Goal: Answer question/provide support

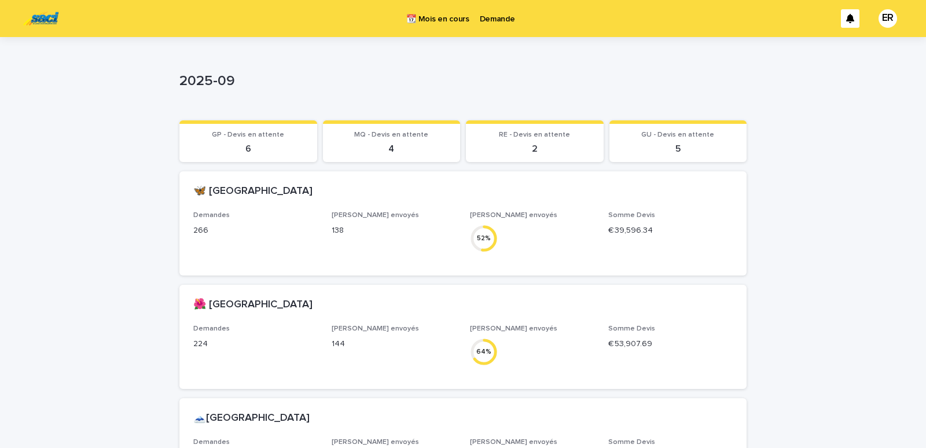
click at [503, 19] on p "Demande" at bounding box center [497, 12] width 35 height 24
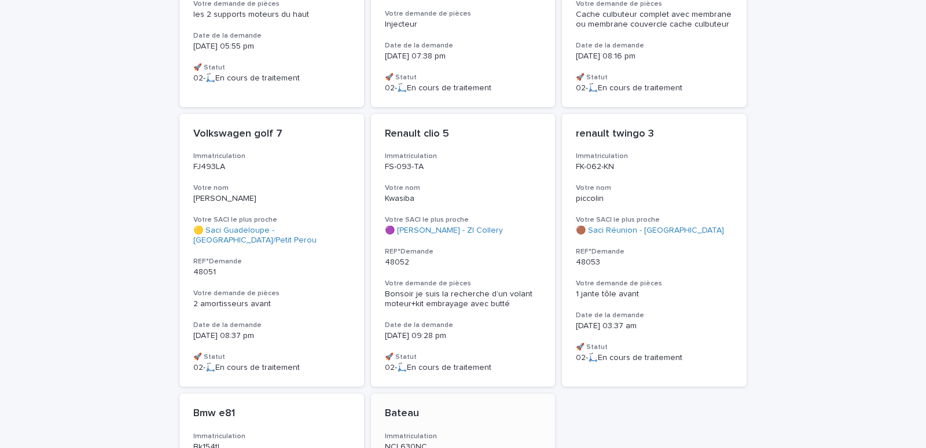
scroll to position [755, 0]
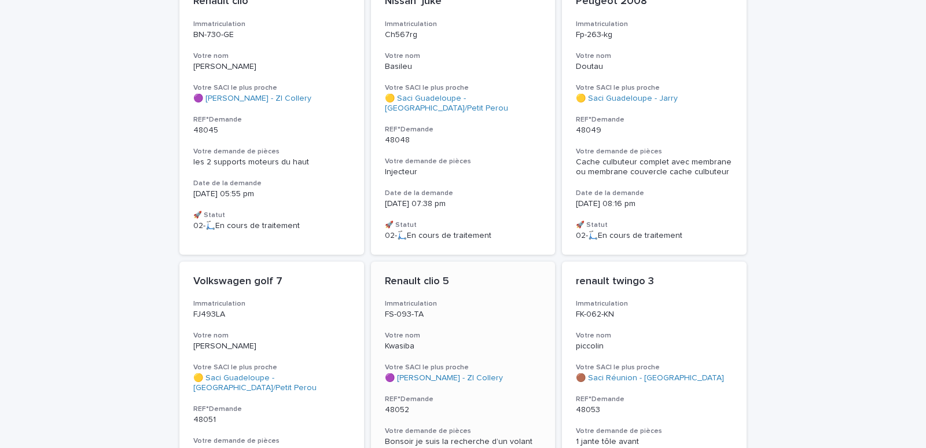
click at [479, 303] on div "Renault clio 5 Immatriculation FS-093-TA Votre nom Kwasiba Votre SACI le plus p…" at bounding box center [463, 398] width 185 height 273
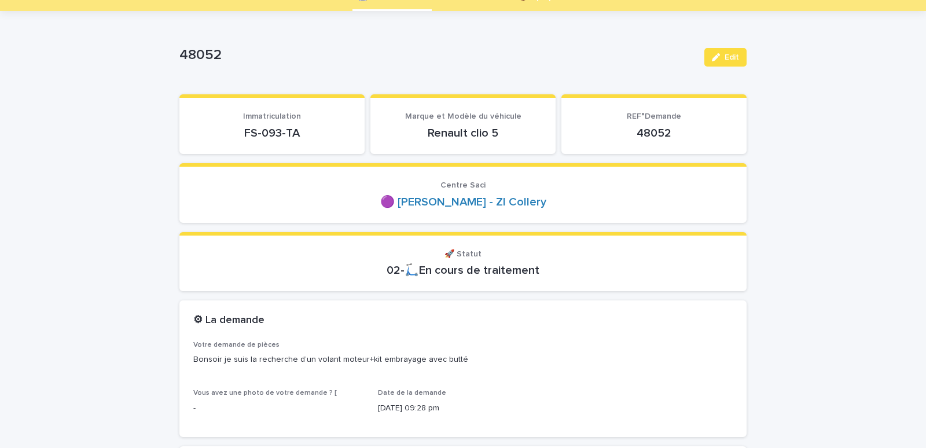
scroll to position [98, 0]
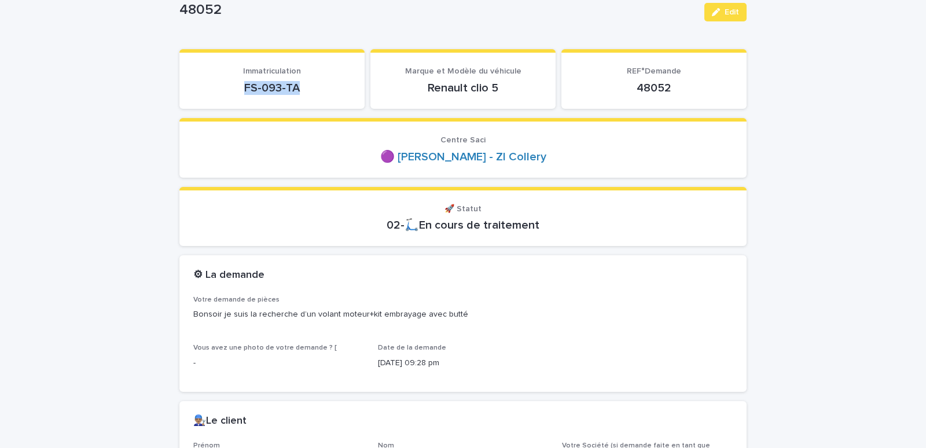
drag, startPoint x: 234, startPoint y: 91, endPoint x: 300, endPoint y: 91, distance: 66.0
click at [300, 91] on p "FS-093-TA" at bounding box center [271, 88] width 157 height 14
copy p "FS-093-TA"
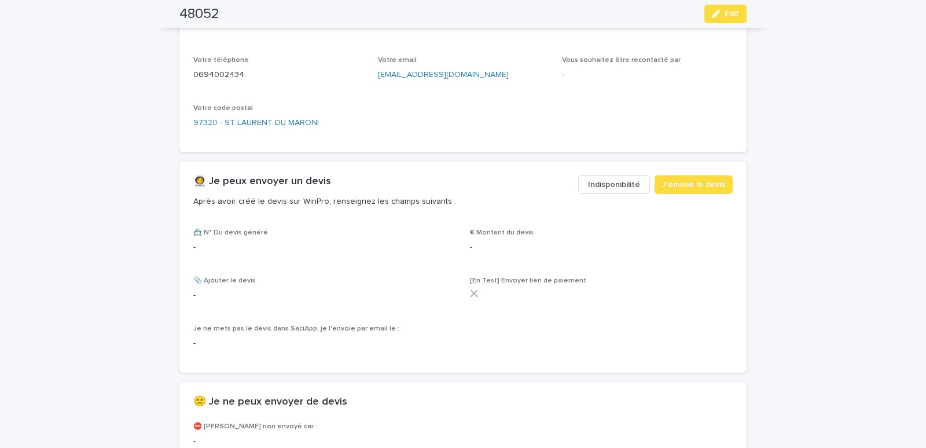
scroll to position [541, 0]
click at [682, 183] on span "J'envoie le devis" at bounding box center [693, 184] width 63 height 12
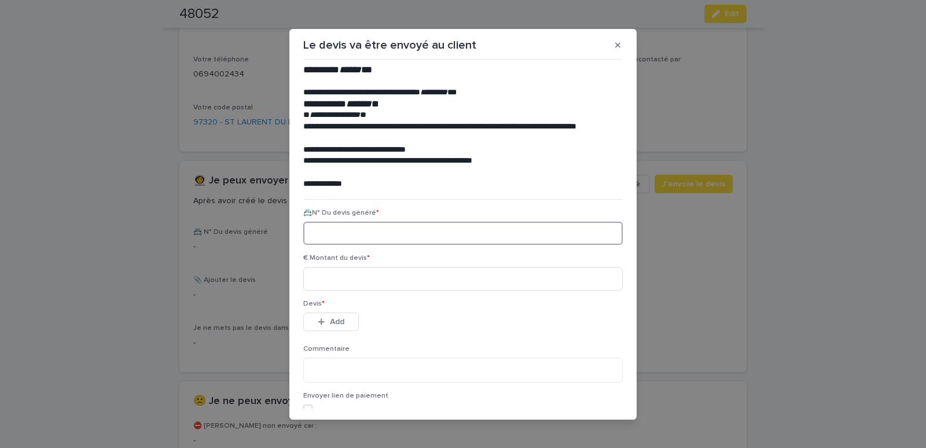
click at [365, 238] on input at bounding box center [463, 233] width 320 height 23
paste input "********"
type input "********"
click at [332, 275] on input at bounding box center [463, 278] width 320 height 23
type input "******"
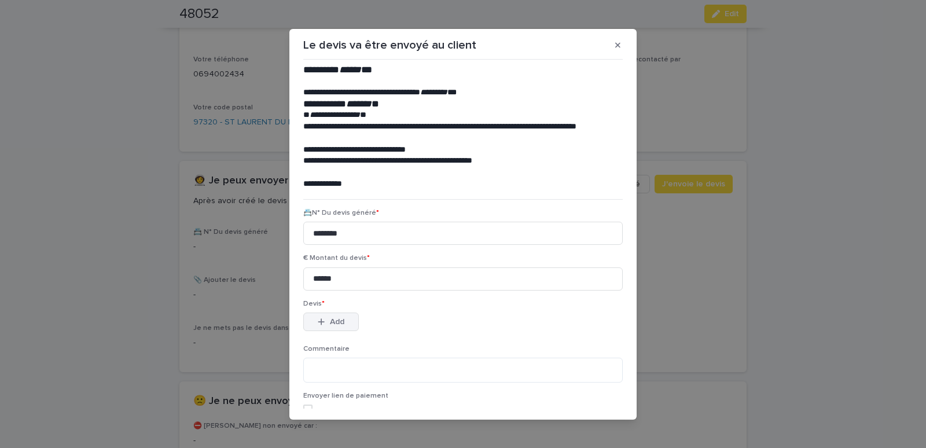
click at [333, 324] on span "Add" at bounding box center [337, 322] width 14 height 8
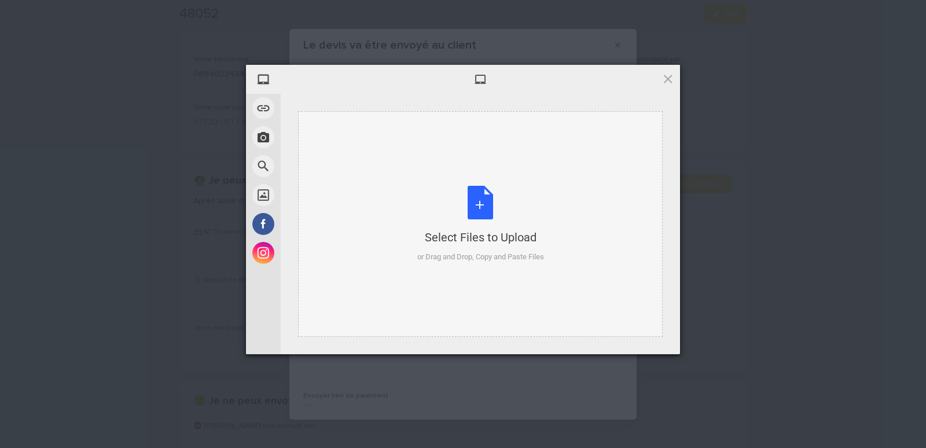
click at [349, 138] on div "Select Files to Upload or Drag and Drop, Copy and Paste Files" at bounding box center [480, 224] width 365 height 226
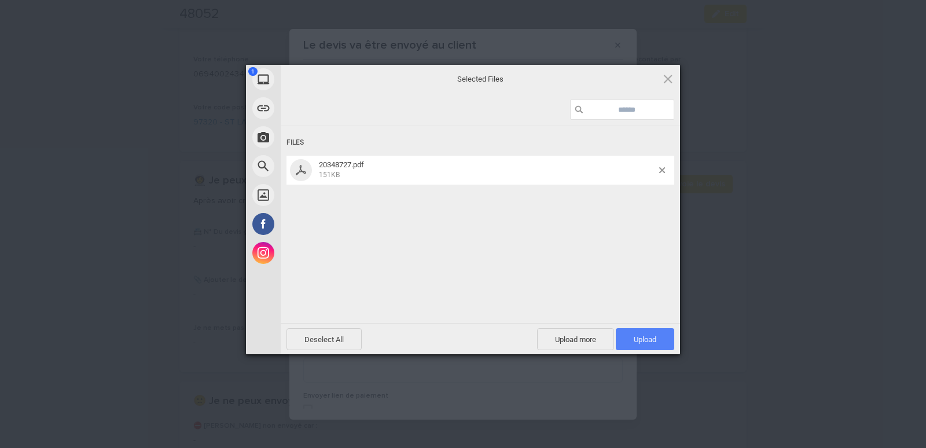
click at [658, 337] on span "Upload 1" at bounding box center [645, 339] width 58 height 22
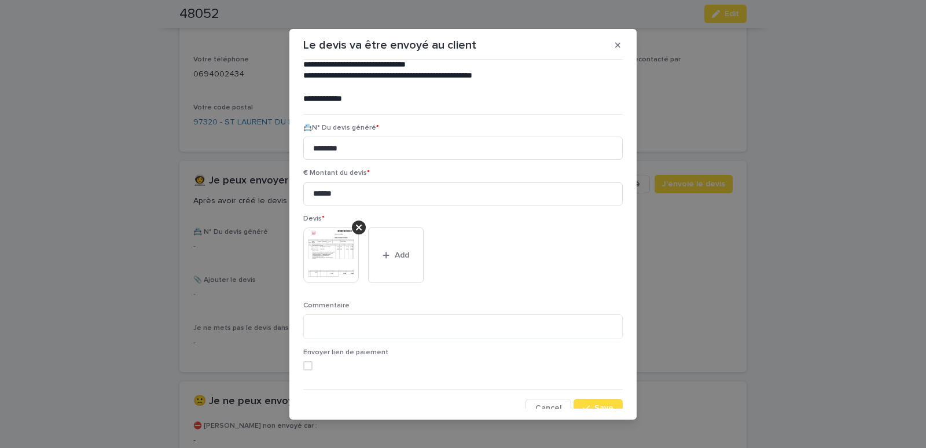
scroll to position [94, 0]
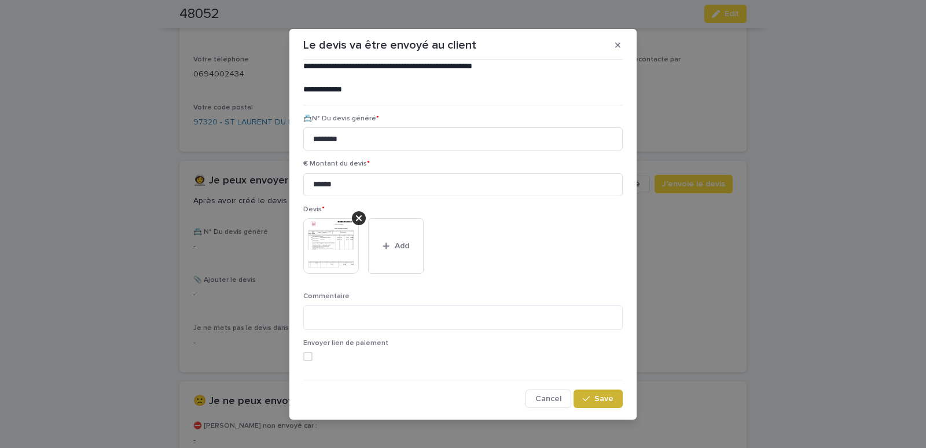
click at [596, 400] on span "Save" at bounding box center [603, 399] width 19 height 8
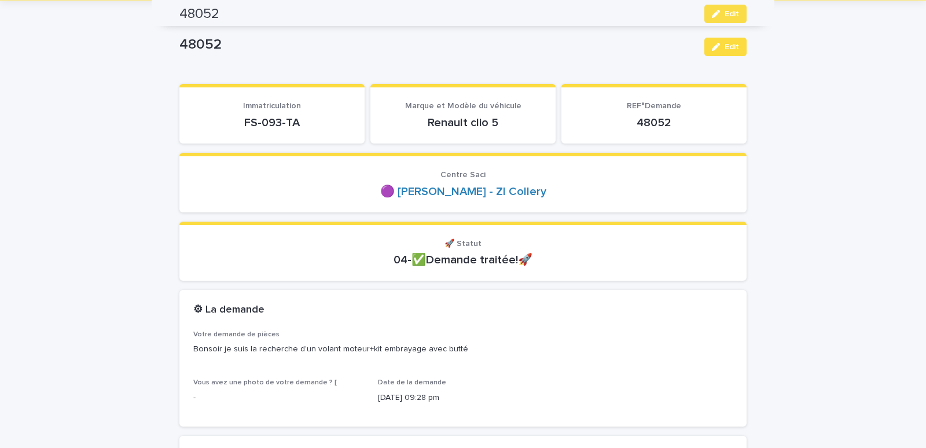
scroll to position [0, 0]
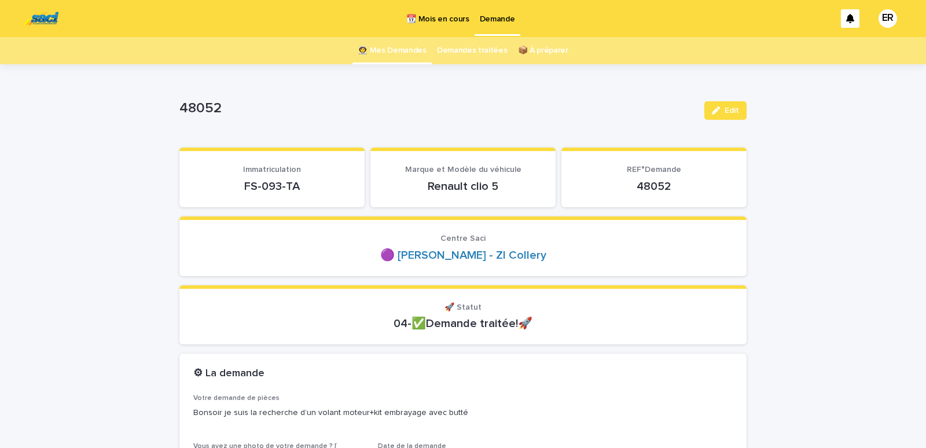
click at [383, 41] on link "👩‍🚀 Mes Demandes" at bounding box center [392, 50] width 69 height 27
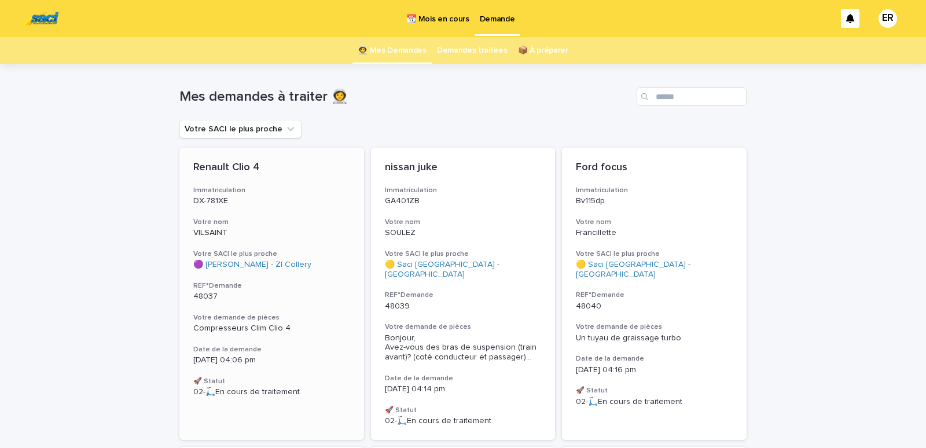
click at [294, 204] on p "DX-781XE" at bounding box center [271, 201] width 157 height 10
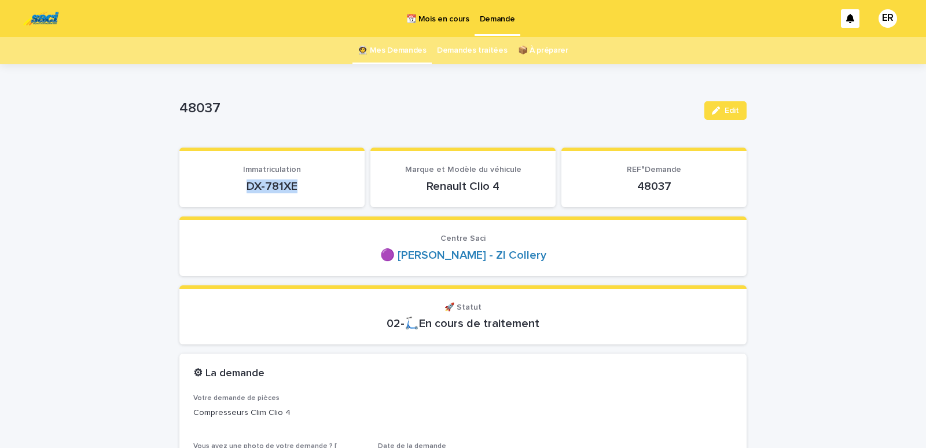
drag, startPoint x: 260, startPoint y: 187, endPoint x: 302, endPoint y: 185, distance: 41.7
click at [302, 185] on p "DX-781XE" at bounding box center [271, 186] width 157 height 14
copy p "DX-781XE"
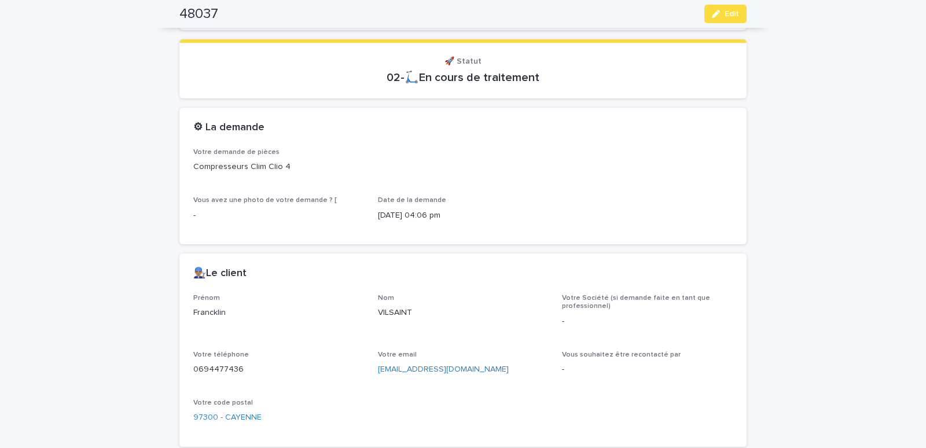
scroll to position [443, 0]
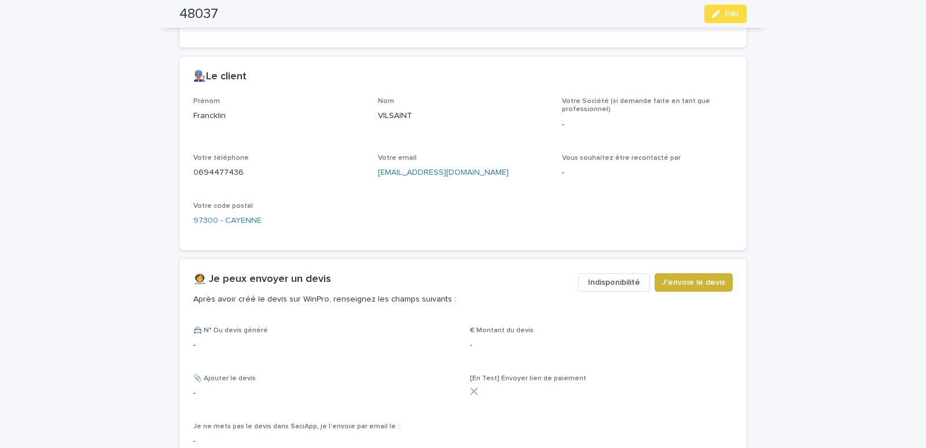
click at [682, 281] on span "J'envoie le devis" at bounding box center [693, 283] width 63 height 12
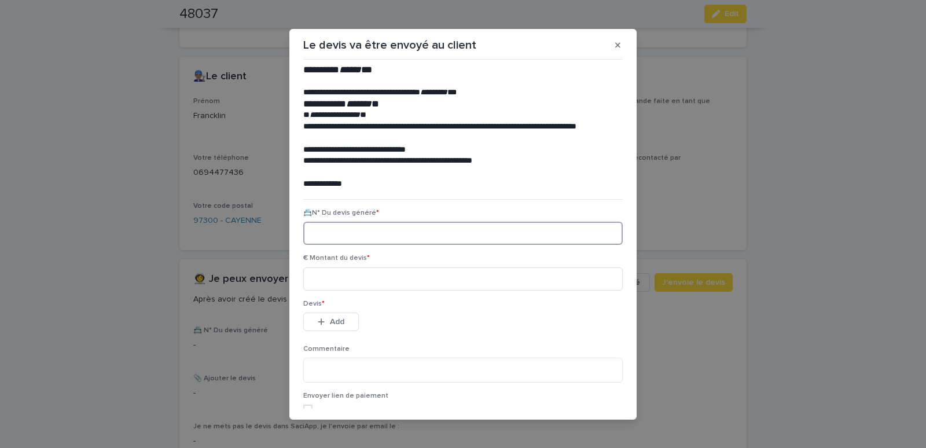
click at [381, 225] on input at bounding box center [463, 233] width 320 height 23
paste input "********"
type input "********"
click at [389, 277] on input at bounding box center [463, 278] width 320 height 23
type input "******"
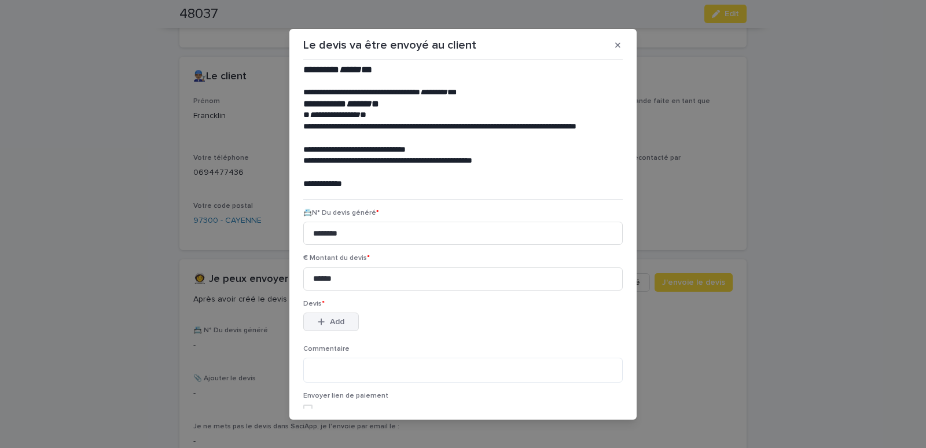
click at [330, 322] on span "Add" at bounding box center [337, 322] width 14 height 8
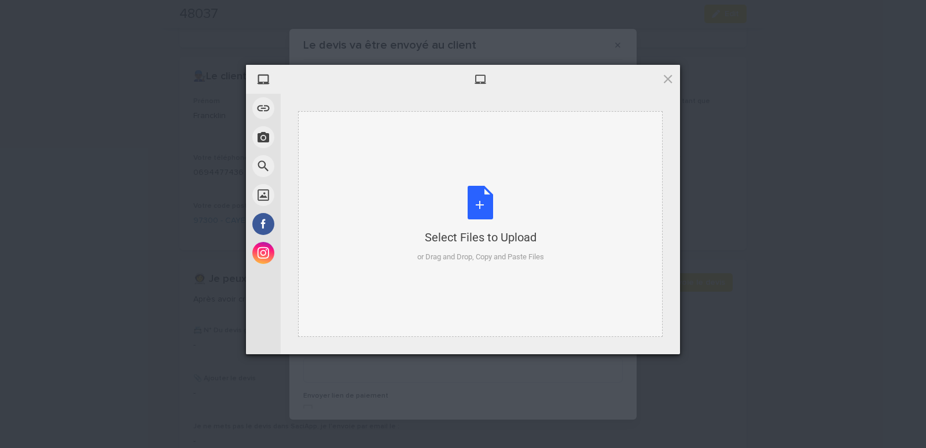
click at [345, 138] on div "Select Files to Upload or Drag and Drop, Copy and Paste Files" at bounding box center [480, 224] width 365 height 226
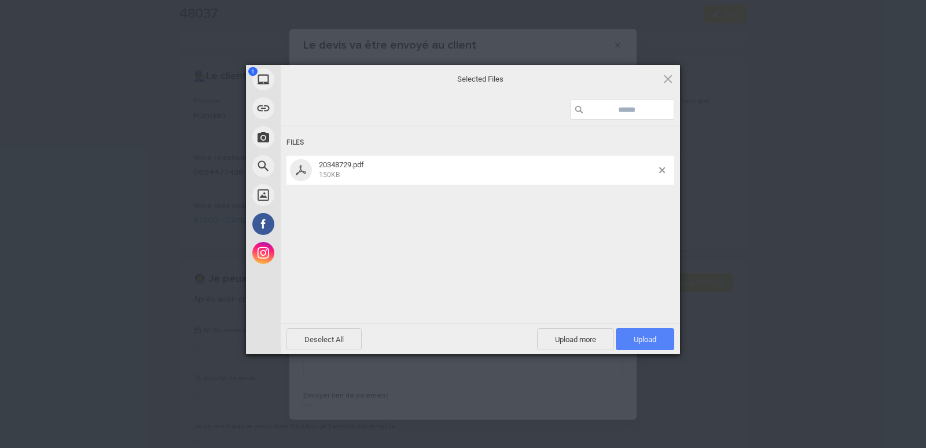
click at [634, 335] on span "Upload 1" at bounding box center [645, 339] width 23 height 9
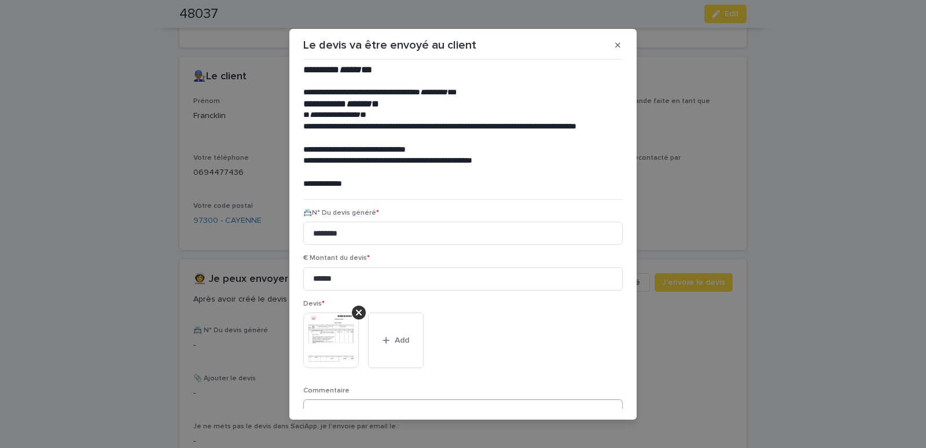
scroll to position [94, 0]
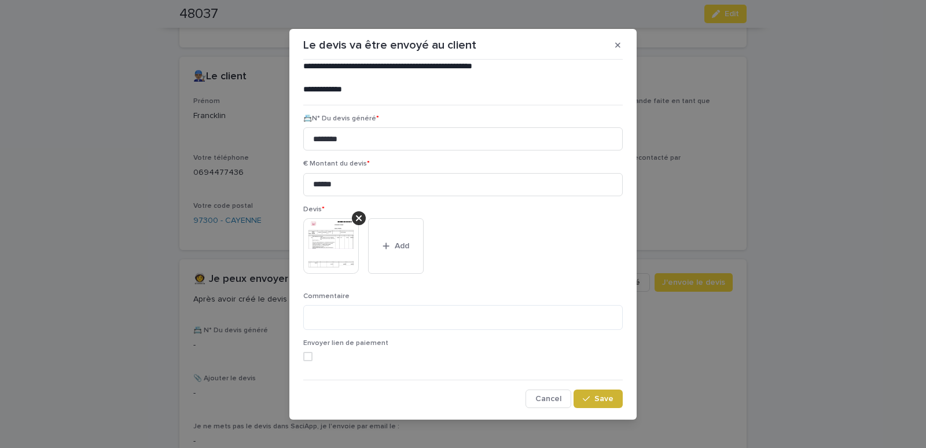
click at [595, 395] on button "Save" at bounding box center [598, 399] width 49 height 19
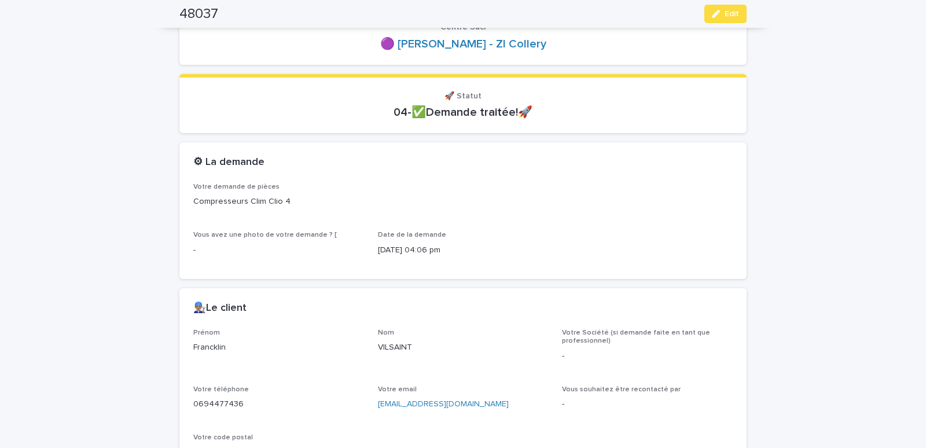
scroll to position [0, 0]
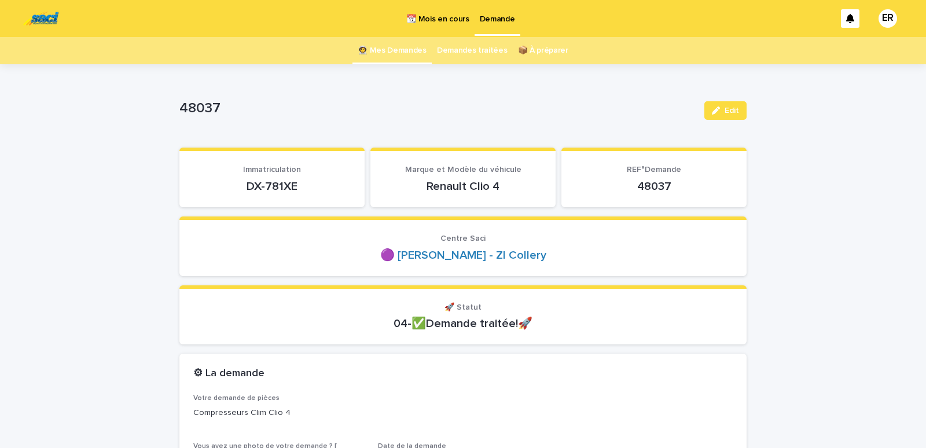
click at [387, 51] on link "👩‍🚀 Mes Demandes" at bounding box center [392, 50] width 69 height 27
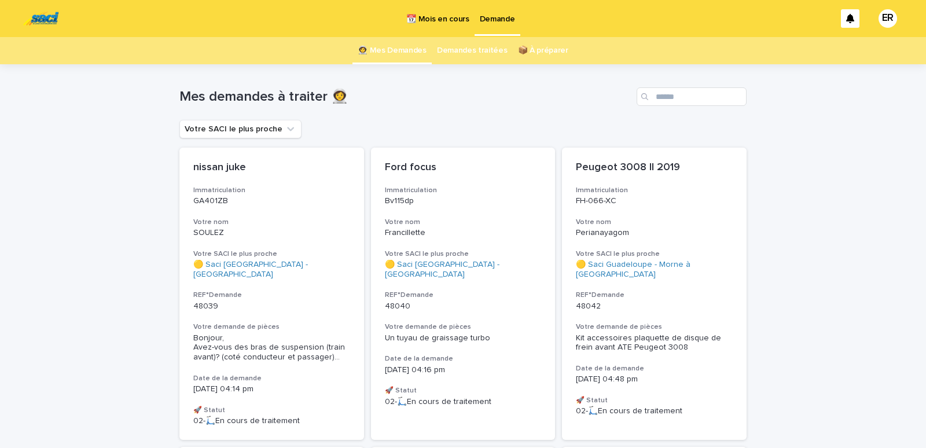
scroll to position [246, 0]
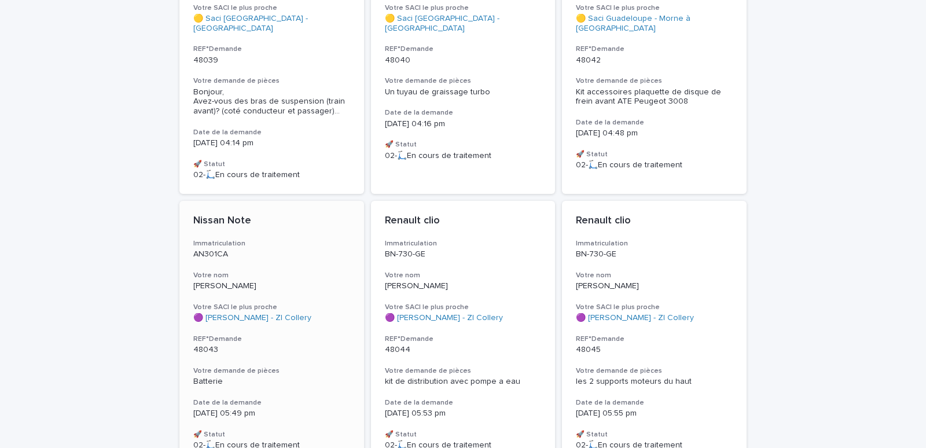
click at [303, 249] on p "AN301CA" at bounding box center [271, 254] width 157 height 10
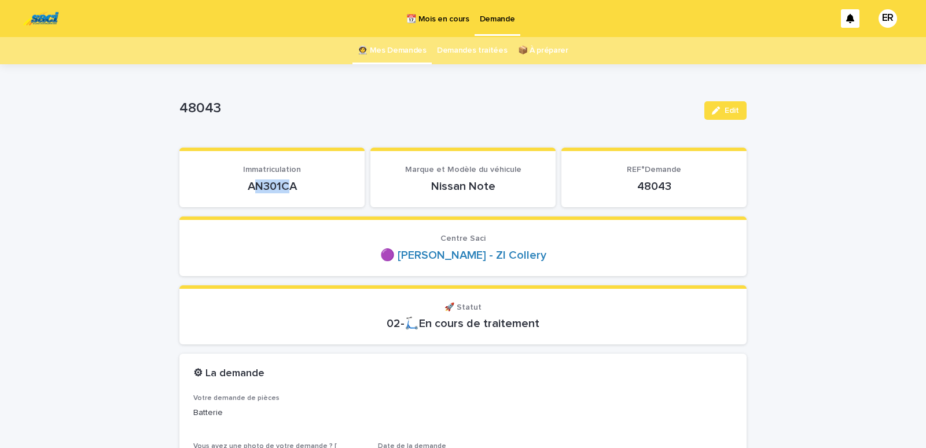
drag, startPoint x: 247, startPoint y: 182, endPoint x: 286, endPoint y: 188, distance: 39.2
click at [286, 188] on p "AN301CA" at bounding box center [271, 186] width 157 height 14
drag, startPoint x: 247, startPoint y: 189, endPoint x: 298, endPoint y: 188, distance: 51.0
click at [298, 188] on p "AN301CA" at bounding box center [271, 186] width 157 height 14
copy p "AN301CA"
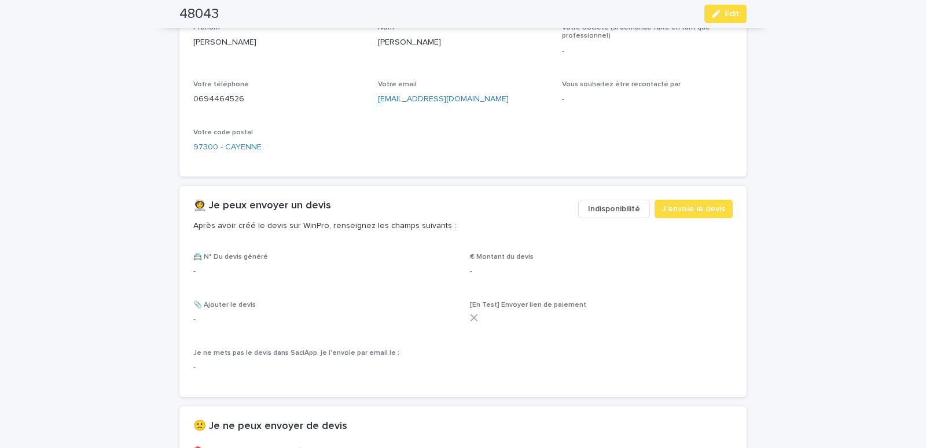
scroll to position [541, 0]
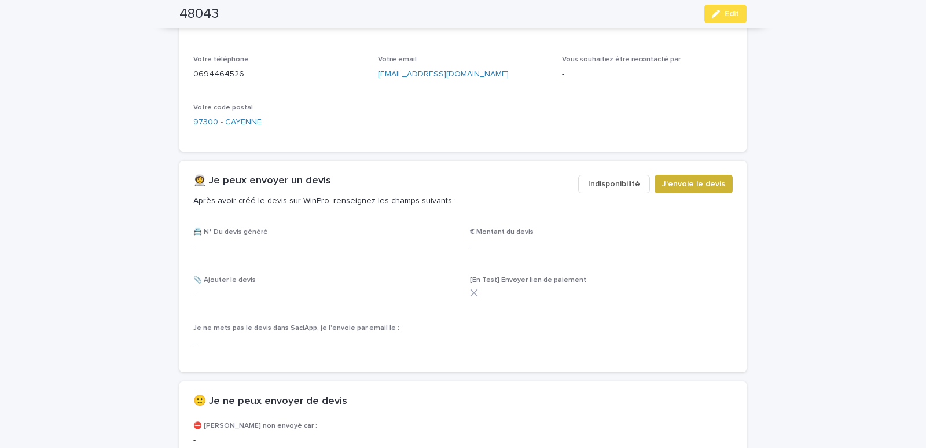
click at [678, 181] on span "J'envoie le devis" at bounding box center [693, 184] width 63 height 12
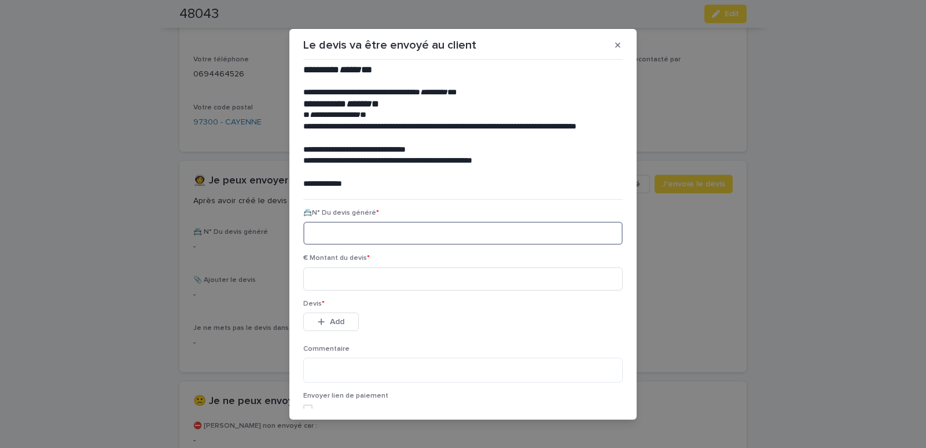
click at [346, 237] on input at bounding box center [463, 233] width 320 height 23
paste input "********"
type input "********"
click at [358, 285] on input at bounding box center [463, 278] width 320 height 23
type input "*****"
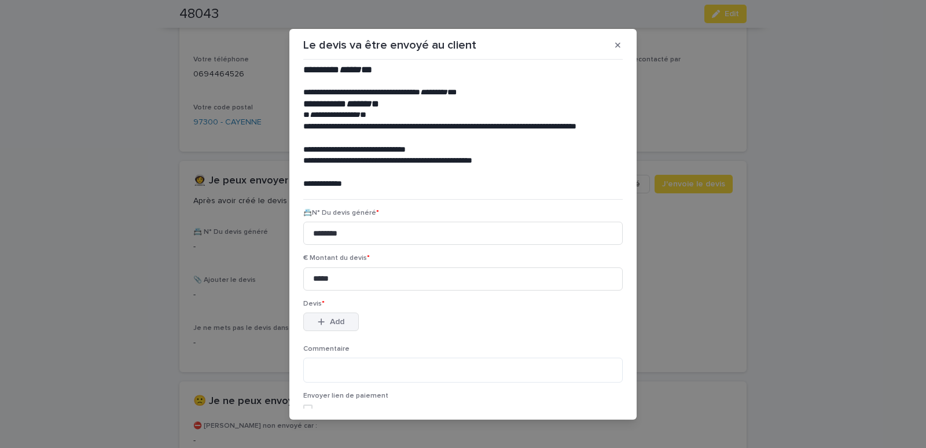
click at [321, 318] on button "Add" at bounding box center [331, 322] width 56 height 19
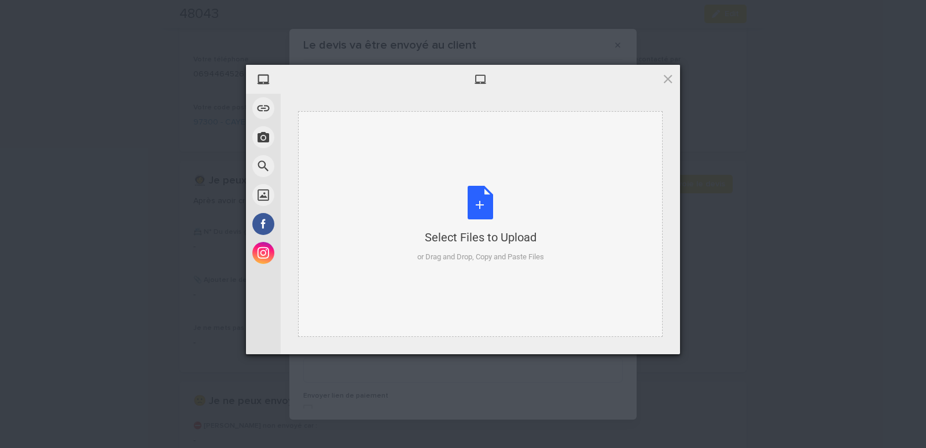
click at [327, 132] on div "Select Files to Upload or Drag and Drop, Copy and Paste Files" at bounding box center [480, 224] width 365 height 226
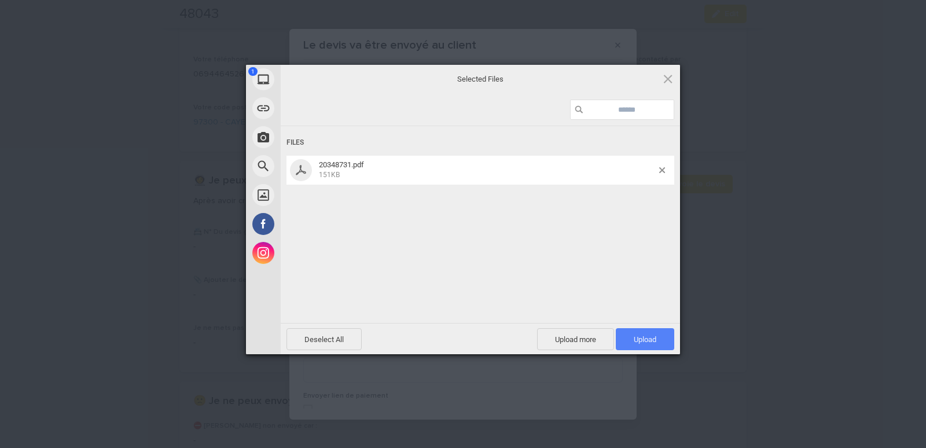
click at [637, 339] on span "Upload 1" at bounding box center [645, 339] width 23 height 9
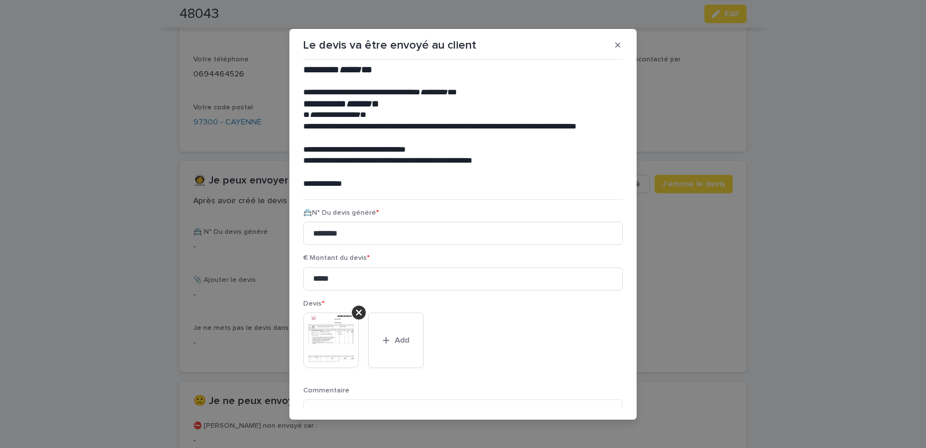
scroll to position [94, 0]
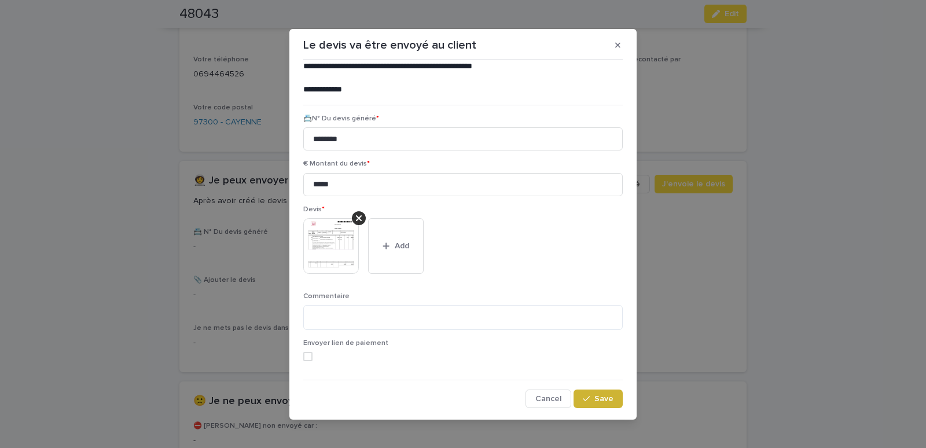
click at [601, 401] on span "Save" at bounding box center [603, 399] width 19 height 8
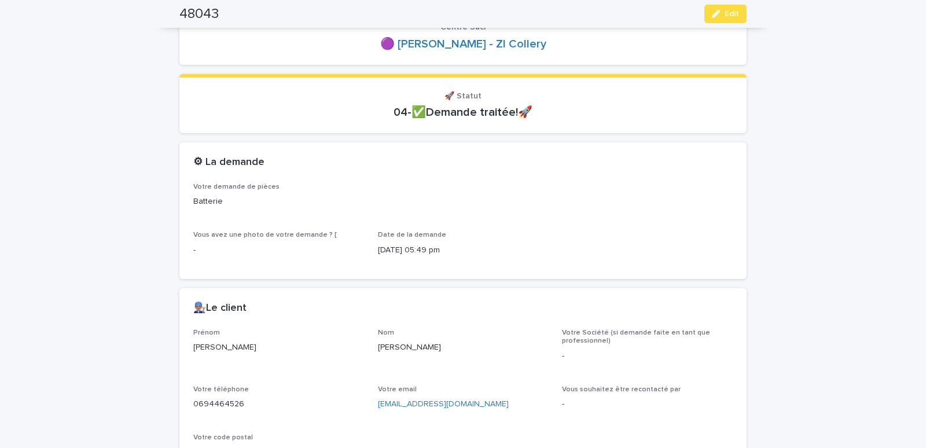
scroll to position [14, 0]
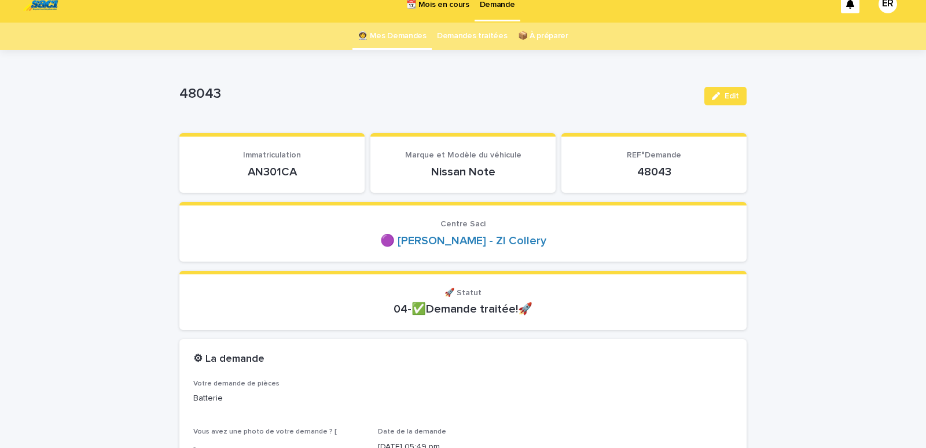
click at [384, 30] on link "👩‍🚀 Mes Demandes" at bounding box center [392, 36] width 69 height 27
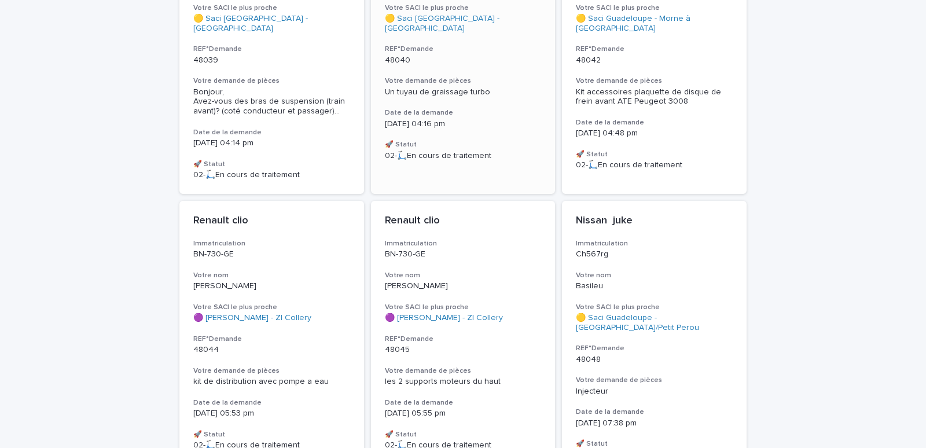
scroll to position [443, 0]
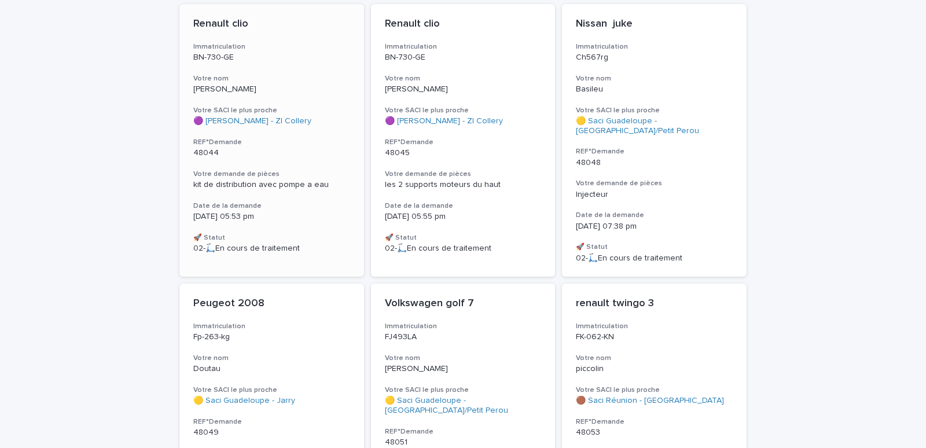
click at [274, 50] on div "BN-730-GE" at bounding box center [271, 56] width 157 height 12
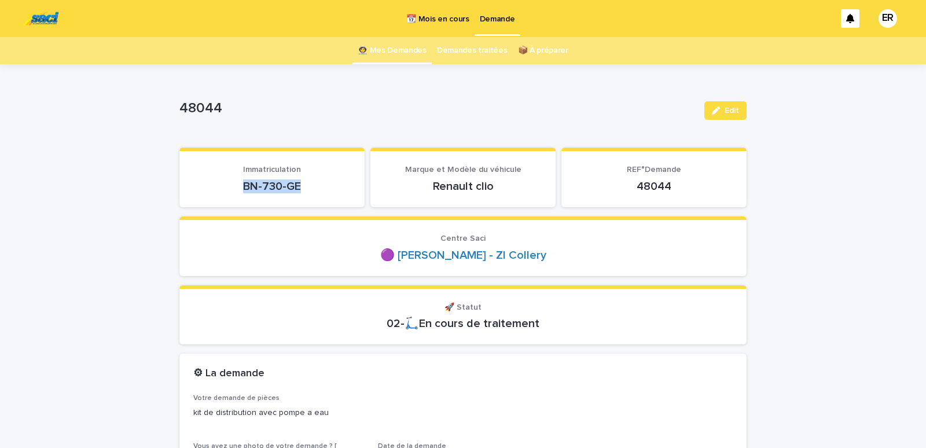
drag, startPoint x: 228, startPoint y: 188, endPoint x: 320, endPoint y: 182, distance: 91.6
click at [325, 190] on p "BN-730-GE" at bounding box center [271, 186] width 157 height 14
copy p "BN-730-GE"
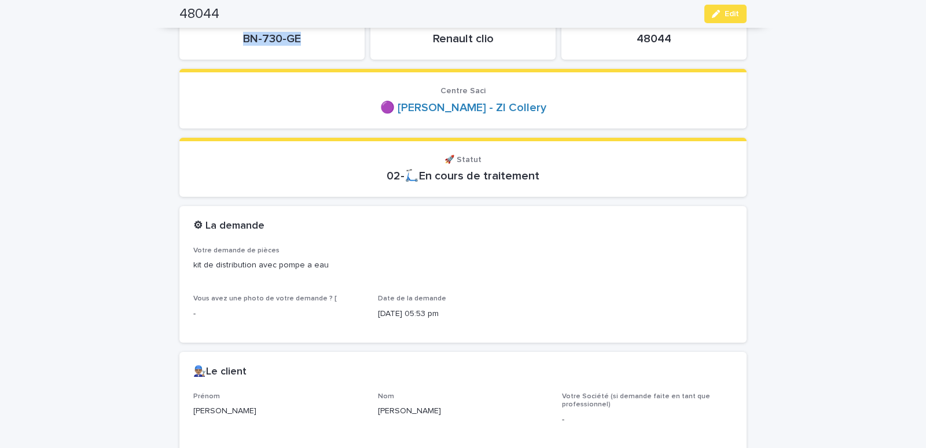
scroll to position [344, 0]
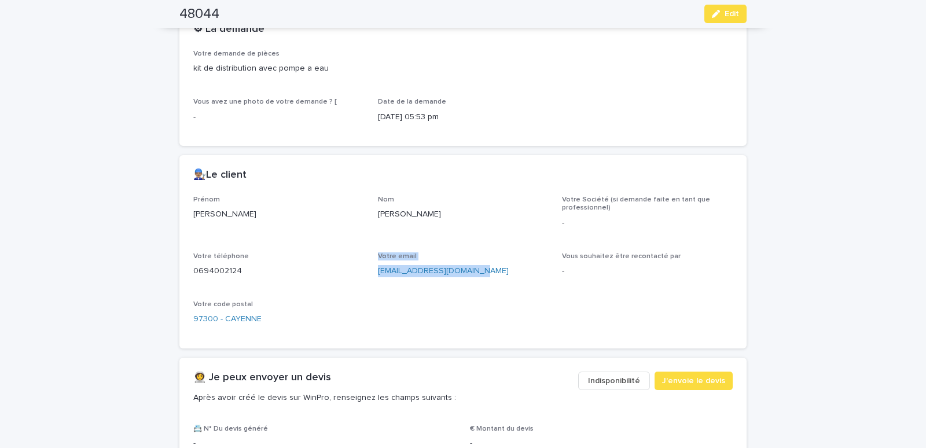
drag, startPoint x: 370, startPoint y: 277, endPoint x: 486, endPoint y: 279, distance: 116.4
click at [486, 279] on div "Prénom johann Nom philip Votre Société (si demande faite en tant que profession…" at bounding box center [462, 265] width 539 height 139
drag, startPoint x: 469, startPoint y: 286, endPoint x: 365, endPoint y: 282, distance: 104.3
click at [462, 286] on div "Votre email johannmodeste1@gmail.com" at bounding box center [463, 269] width 171 height 34
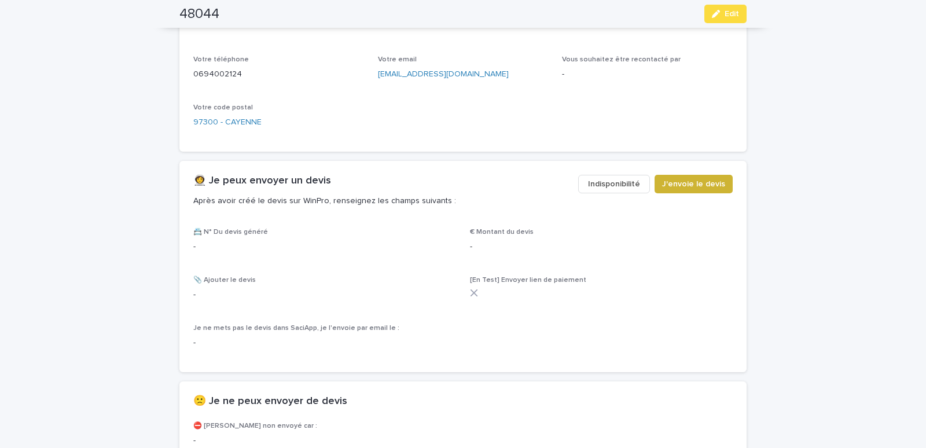
click at [691, 185] on span "J'envoie le devis" at bounding box center [693, 184] width 63 height 12
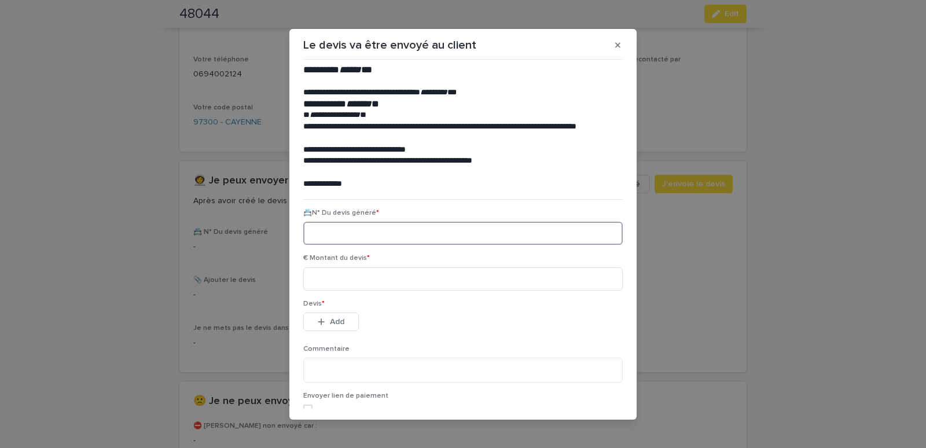
click at [352, 232] on input at bounding box center [463, 233] width 320 height 23
paste input "********"
type input "********"
click at [347, 277] on input at bounding box center [463, 278] width 320 height 23
type input "******"
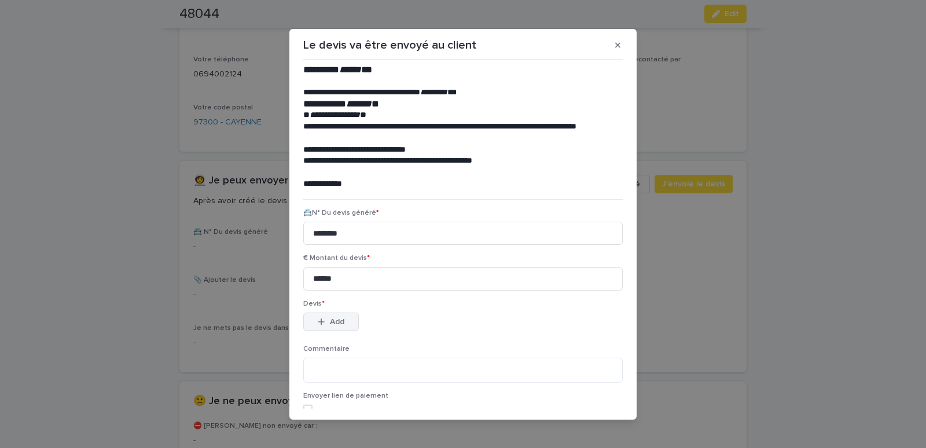
click at [318, 318] on icon "button" at bounding box center [321, 322] width 7 height 8
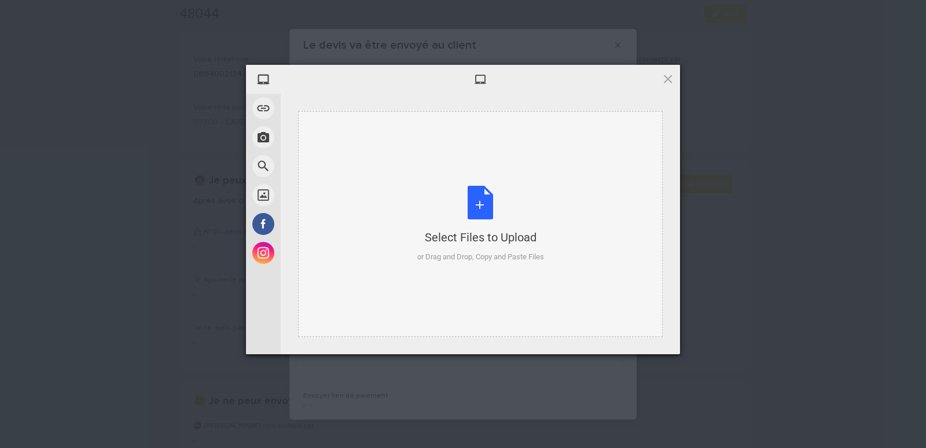
click at [346, 141] on div "Select Files to Upload or Drag and Drop, Copy and Paste Files" at bounding box center [480, 224] width 365 height 226
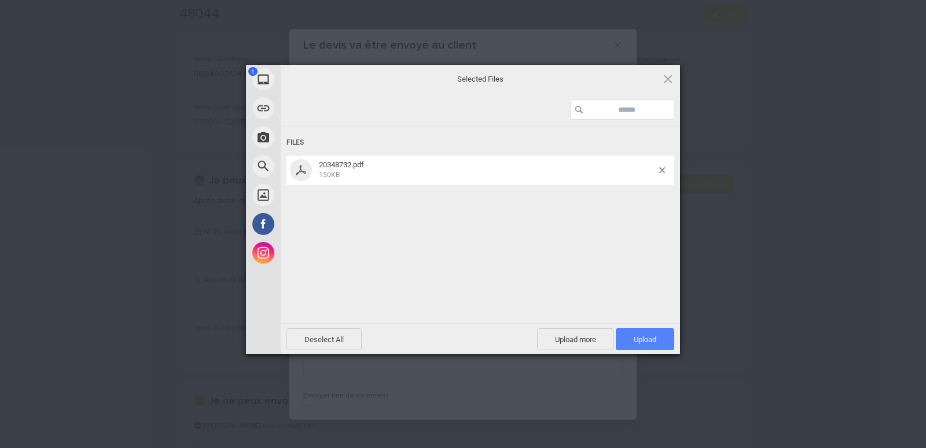
click at [655, 336] on span "Upload 1" at bounding box center [645, 339] width 23 height 9
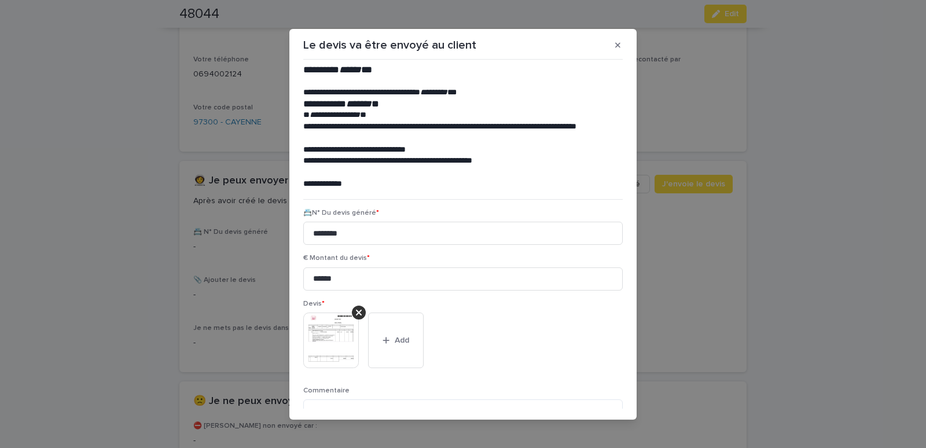
scroll to position [94, 0]
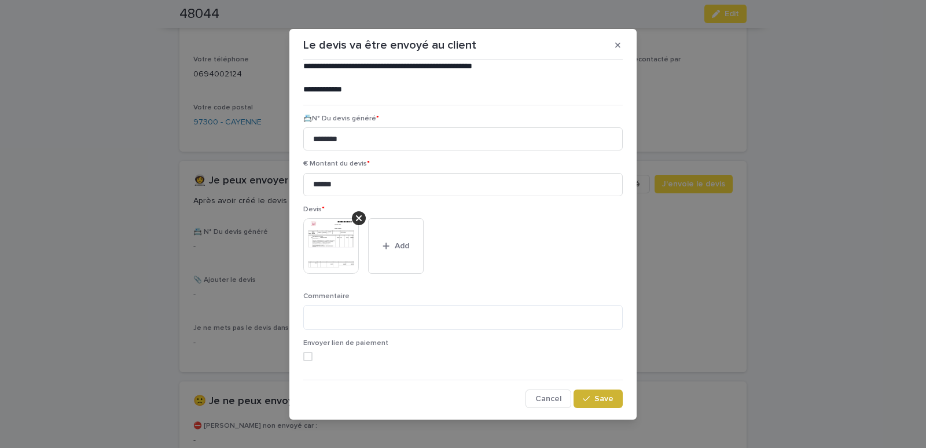
click at [594, 396] on span "Save" at bounding box center [603, 399] width 19 height 8
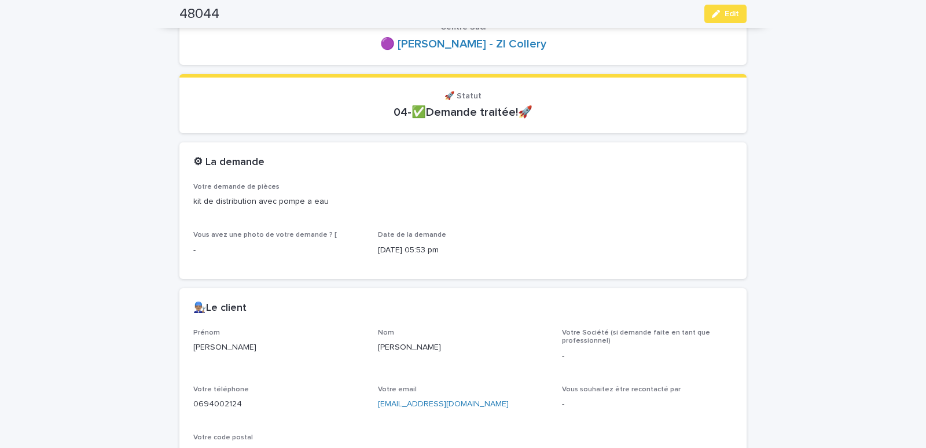
scroll to position [14, 0]
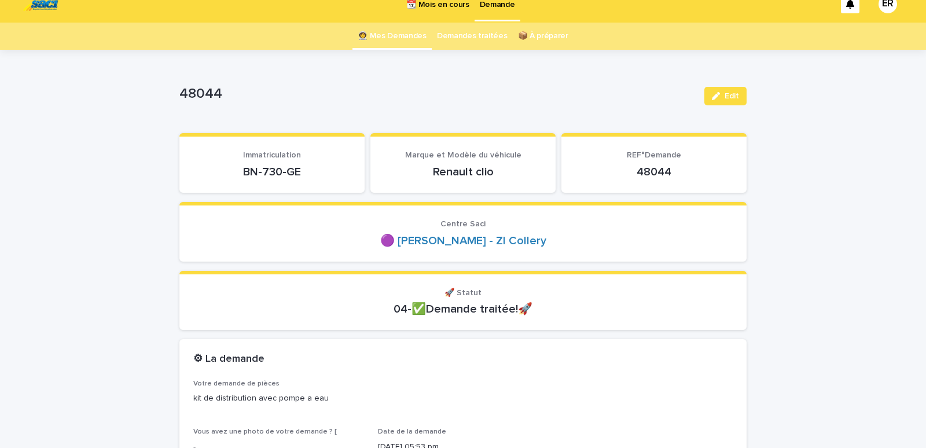
click at [395, 36] on link "👩‍🚀 Mes Demandes" at bounding box center [392, 36] width 69 height 27
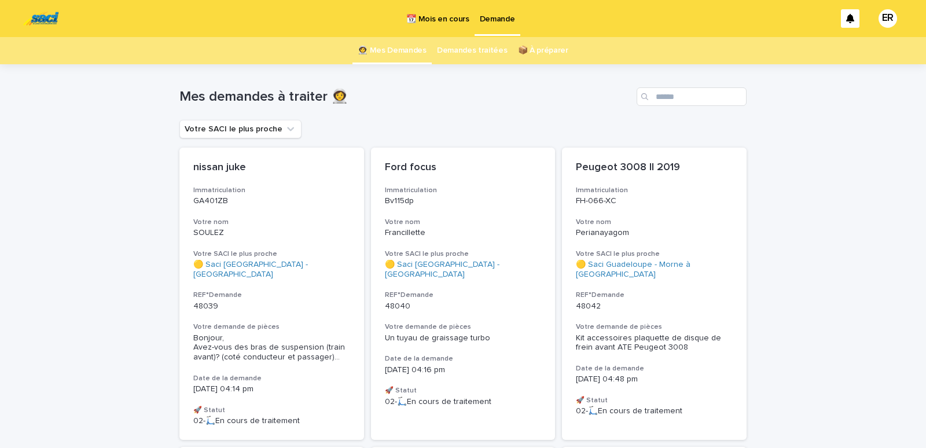
scroll to position [246, 0]
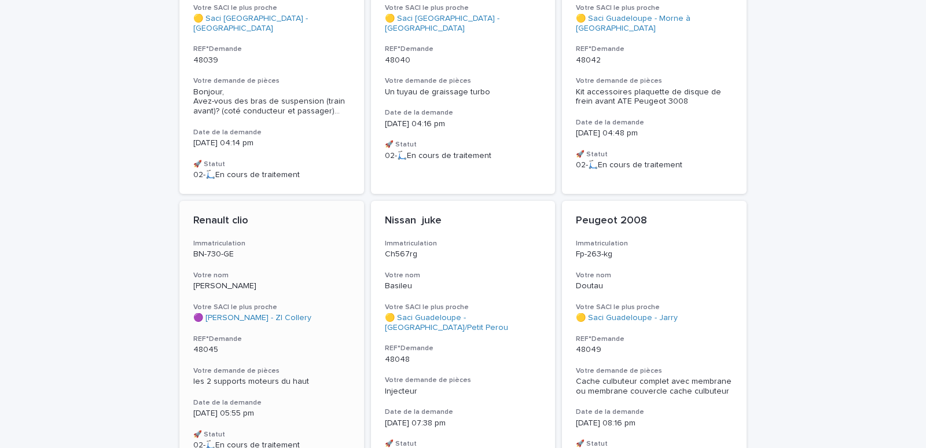
click at [309, 255] on div "Renault clio Immatriculation BN-730-GE Votre nom philip Votre SACI le plus proc…" at bounding box center [271, 332] width 185 height 263
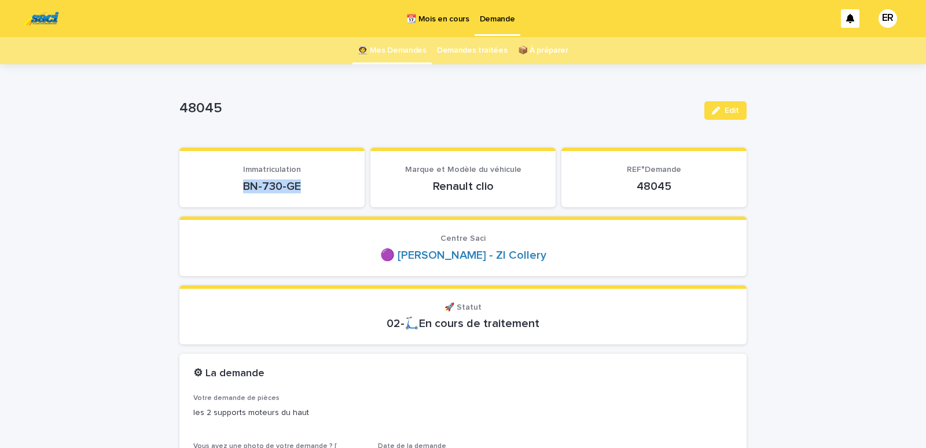
drag, startPoint x: 230, startPoint y: 186, endPoint x: 325, endPoint y: 187, distance: 94.4
click at [325, 187] on p "BN-730-GE" at bounding box center [271, 186] width 157 height 14
copy p "BN-730-GE"
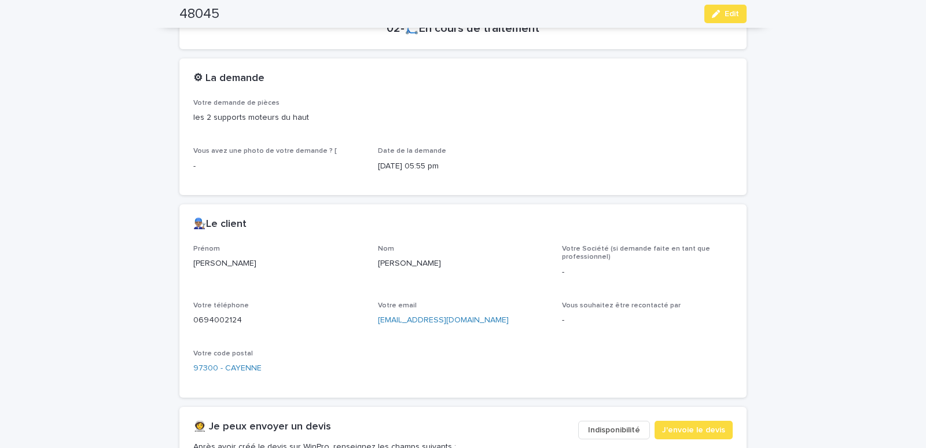
scroll to position [492, 0]
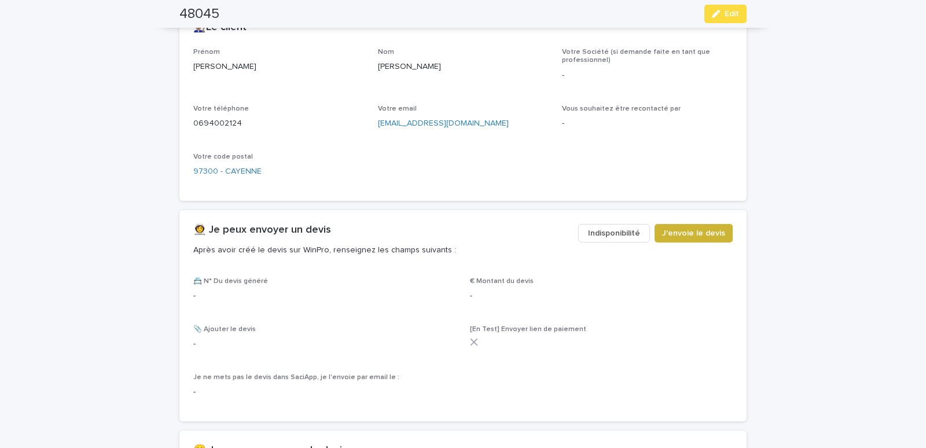
click at [712, 235] on span "J'envoie le devis" at bounding box center [693, 233] width 63 height 12
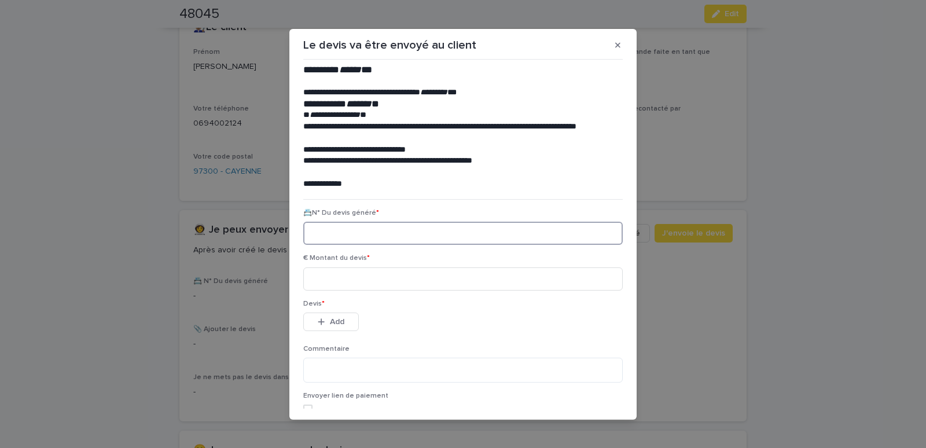
click at [330, 225] on input at bounding box center [463, 233] width 320 height 23
paste input "********"
type input "********"
click at [344, 282] on input at bounding box center [463, 278] width 320 height 23
type input "******"
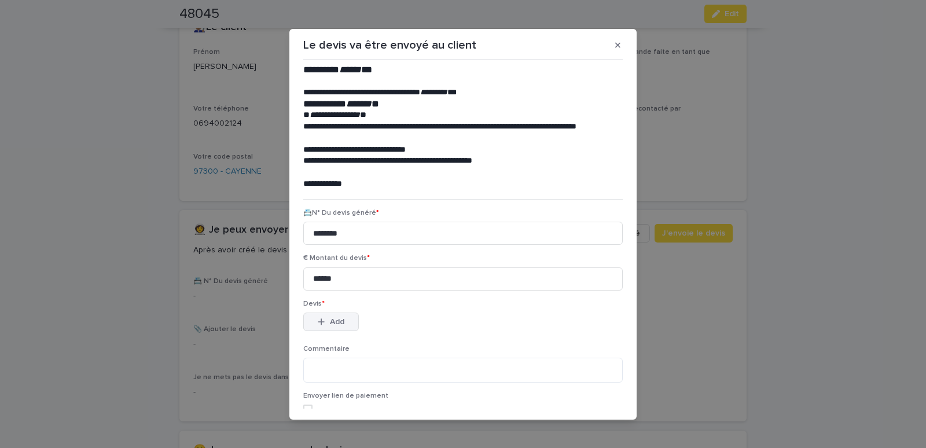
click at [312, 329] on button "Add" at bounding box center [331, 322] width 56 height 19
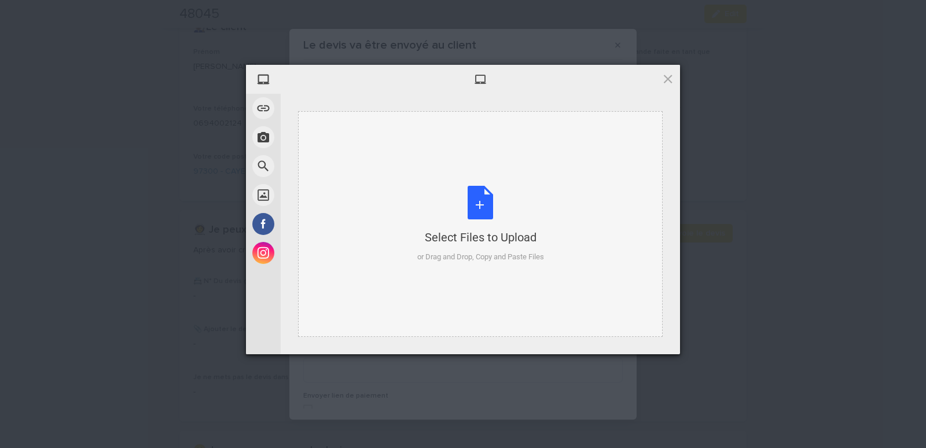
click at [359, 139] on div "Select Files to Upload or Drag and Drop, Copy and Paste Files" at bounding box center [480, 224] width 365 height 226
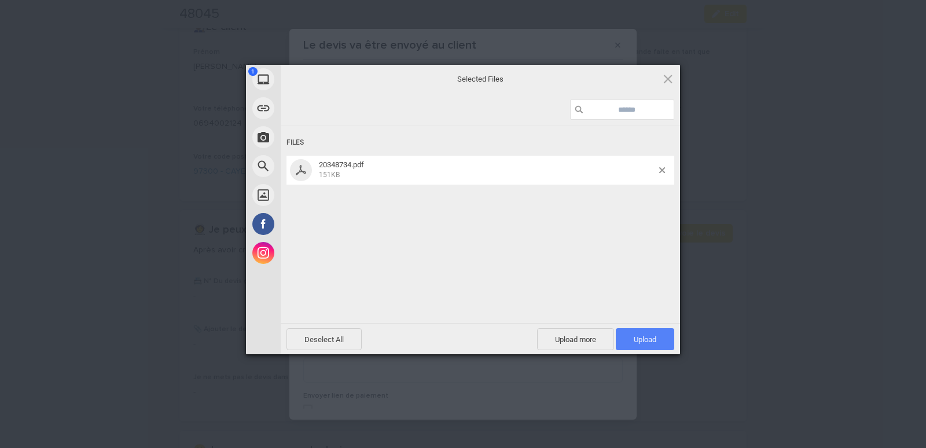
click at [656, 340] on span "Upload 1" at bounding box center [645, 339] width 23 height 9
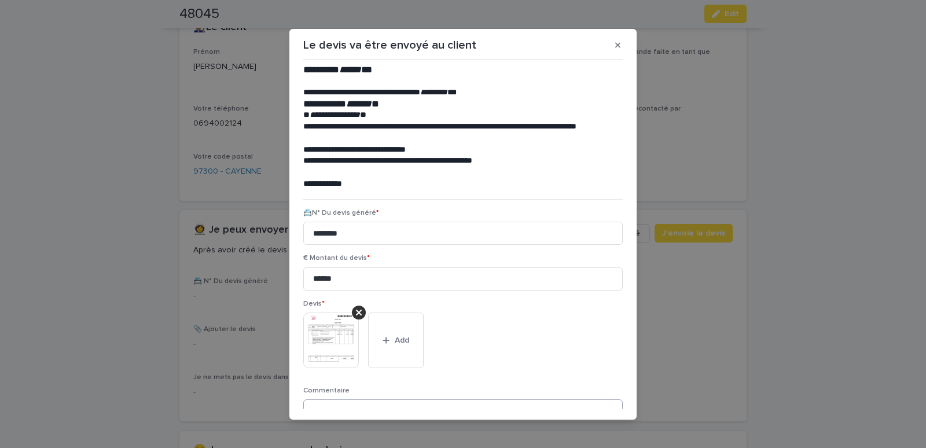
scroll to position [94, 0]
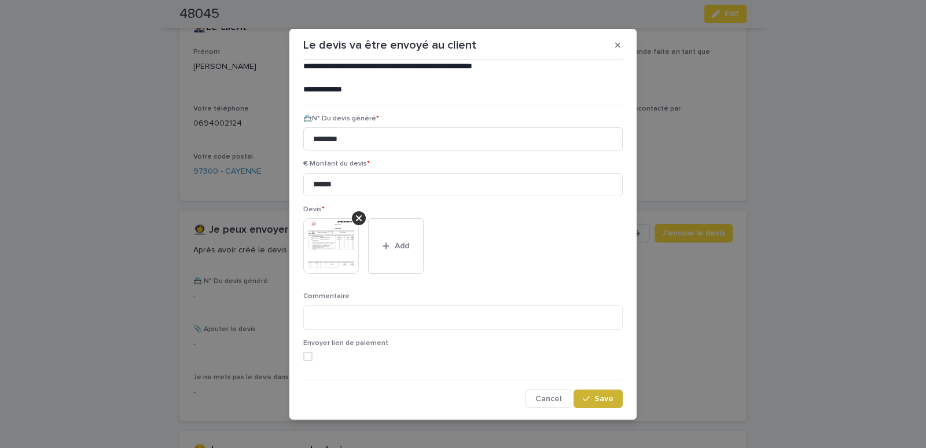
click at [598, 395] on button "Save" at bounding box center [598, 399] width 49 height 19
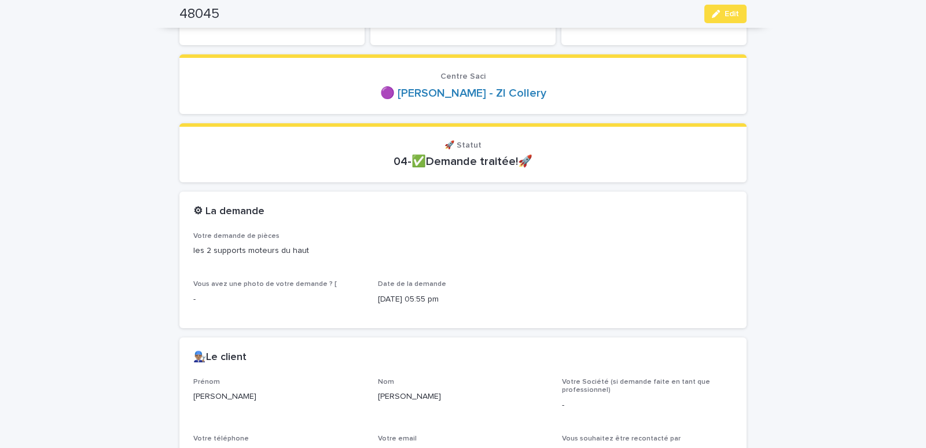
scroll to position [0, 0]
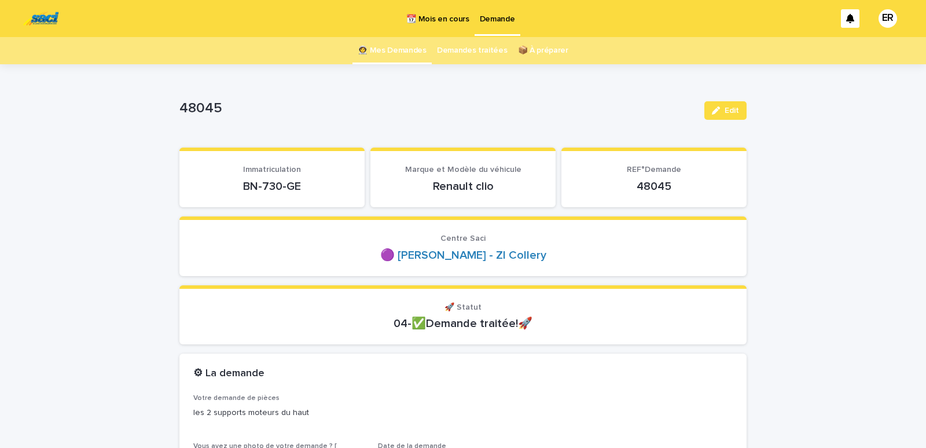
click at [384, 49] on link "👩‍🚀 Mes Demandes" at bounding box center [392, 50] width 69 height 27
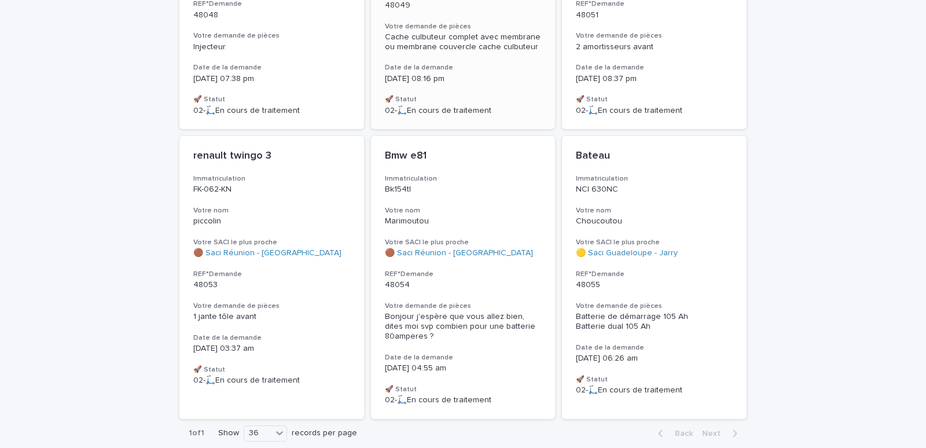
scroll to position [638, 0]
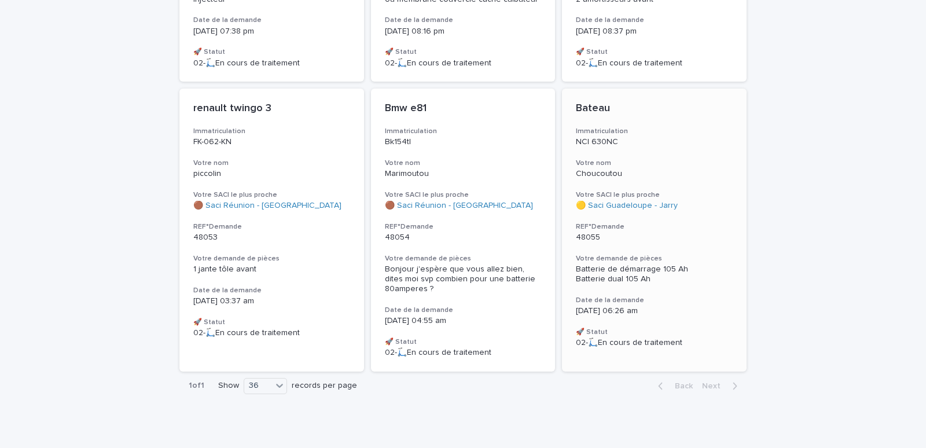
click at [691, 137] on p "NCI 630NC" at bounding box center [654, 142] width 157 height 10
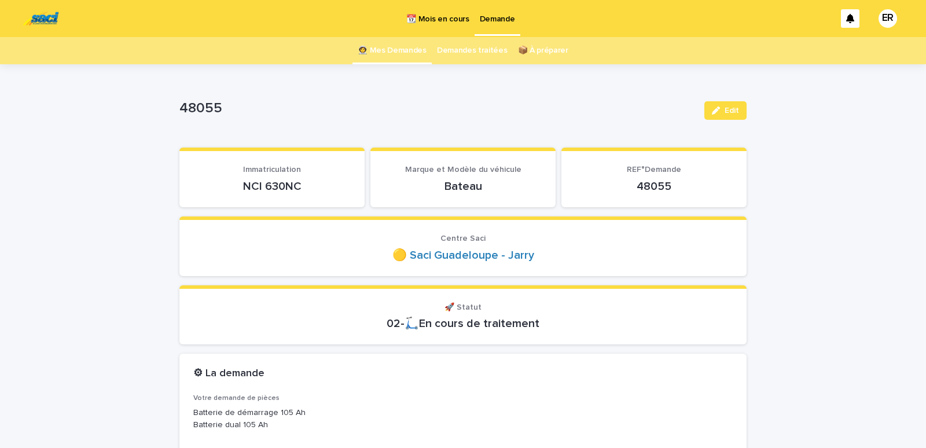
click at [229, 185] on p "NCI 630NC" at bounding box center [271, 186] width 157 height 14
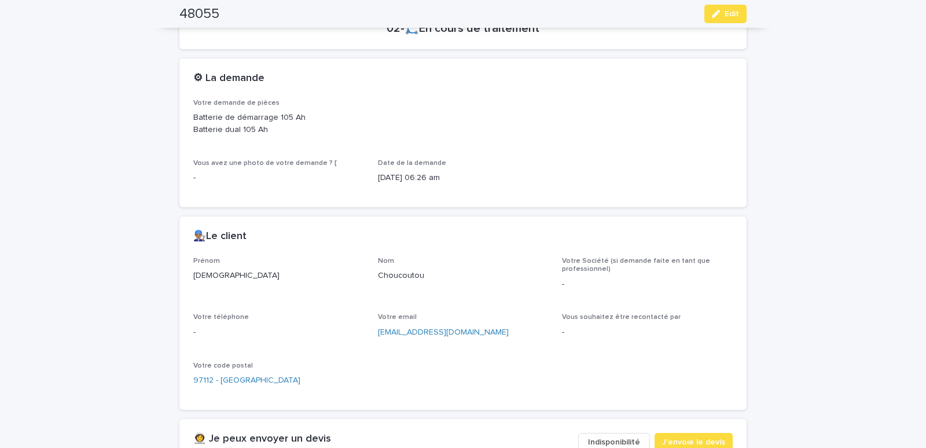
scroll to position [541, 0]
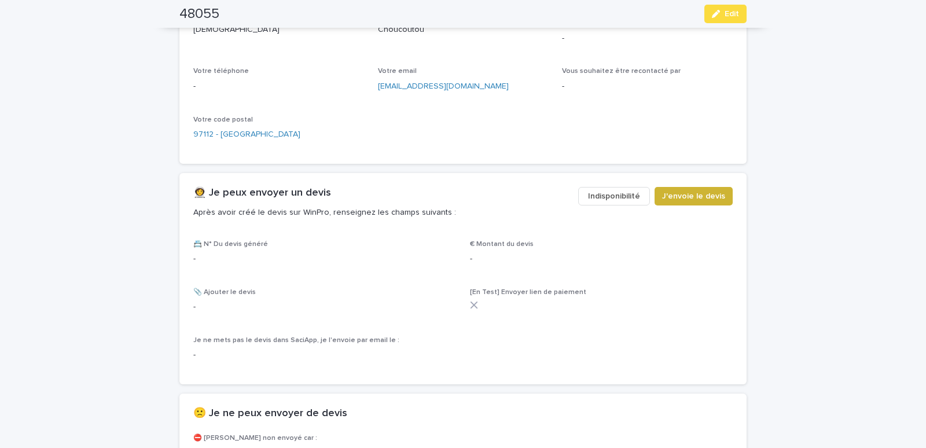
click at [695, 198] on span "J'envoie le devis" at bounding box center [693, 196] width 63 height 12
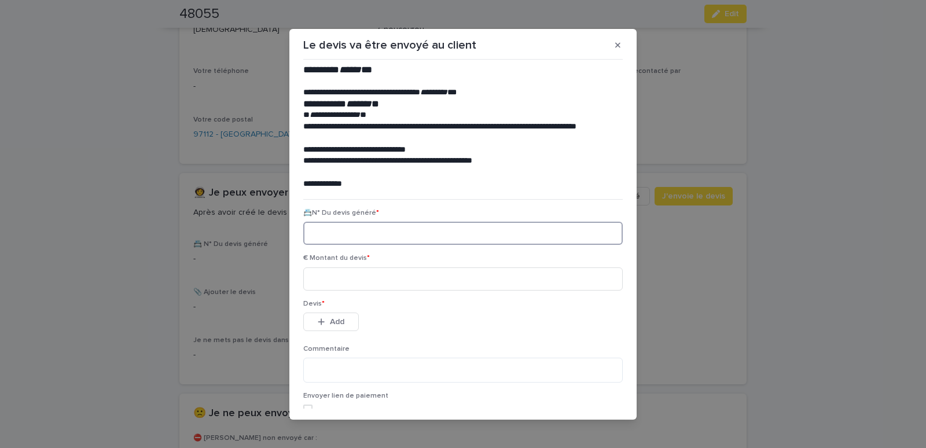
click at [361, 238] on input at bounding box center [463, 233] width 320 height 23
paste input "********"
type input "********"
click at [378, 278] on input at bounding box center [463, 278] width 320 height 23
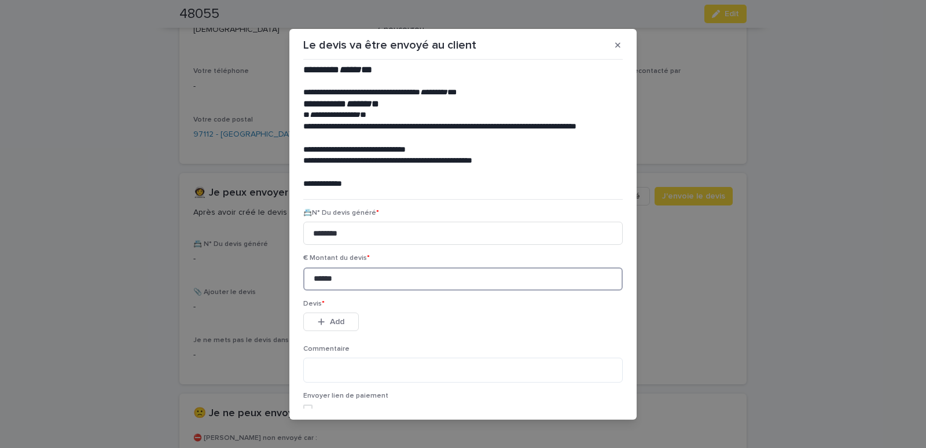
type input "******"
click at [330, 320] on span "Add" at bounding box center [337, 322] width 14 height 8
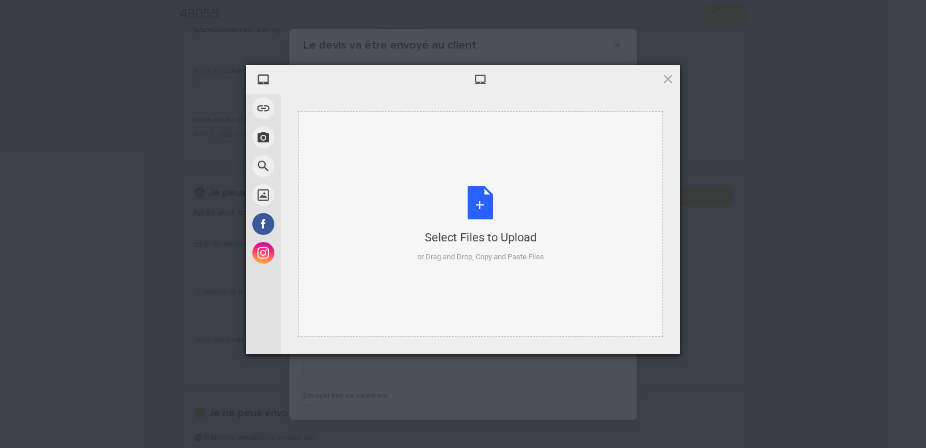
click at [332, 131] on div "Select Files to Upload or Drag and Drop, Copy and Paste Files" at bounding box center [480, 224] width 365 height 226
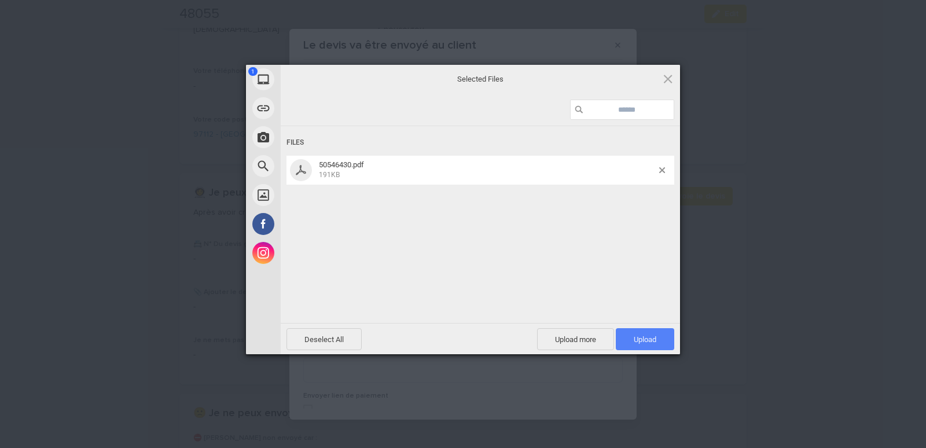
click at [665, 335] on span "Upload 1" at bounding box center [645, 339] width 58 height 22
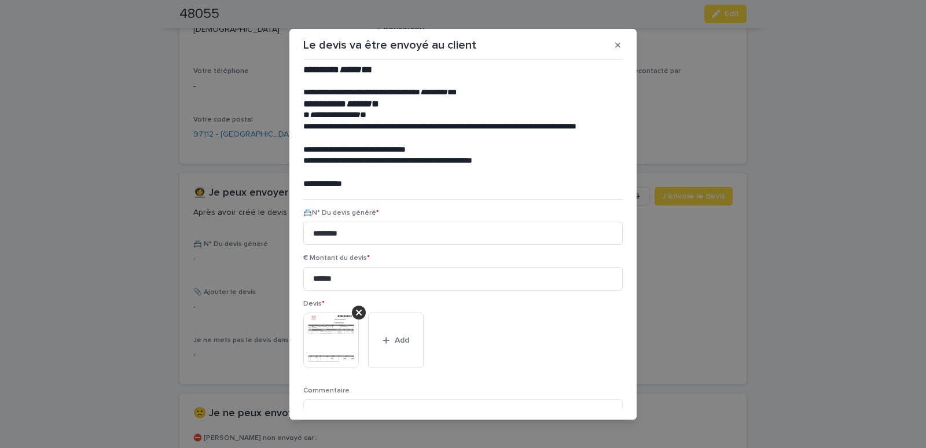
scroll to position [94, 0]
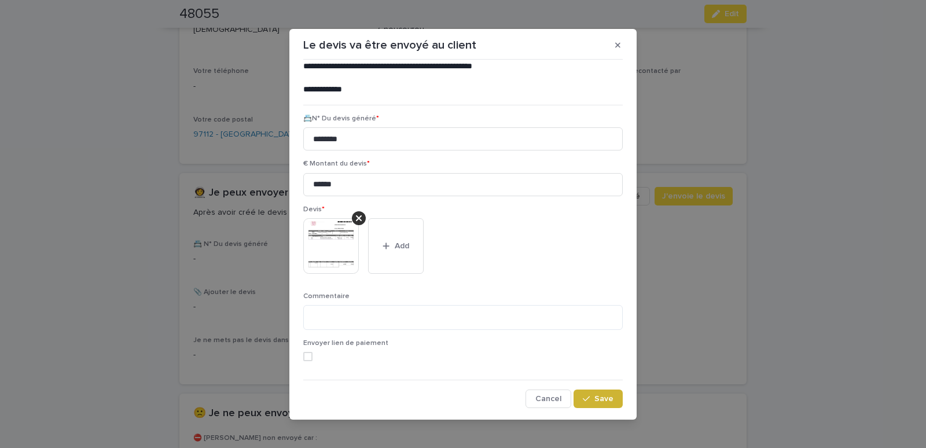
click at [585, 399] on div "button" at bounding box center [589, 399] width 12 height 8
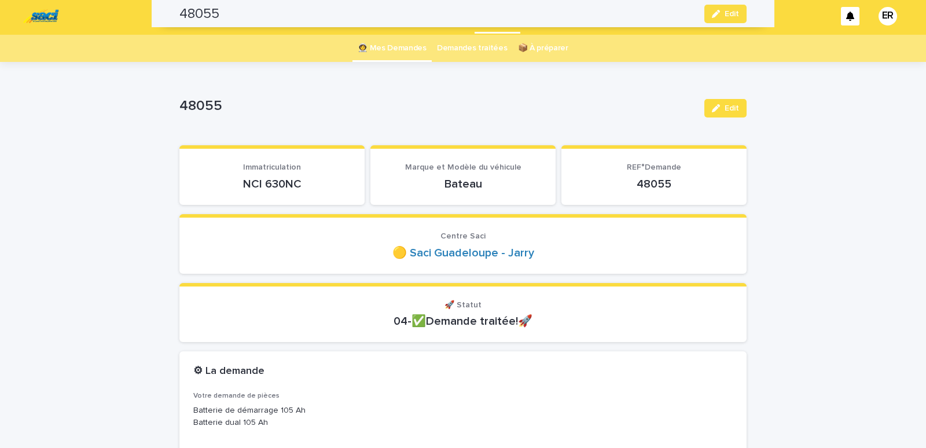
scroll to position [0, 0]
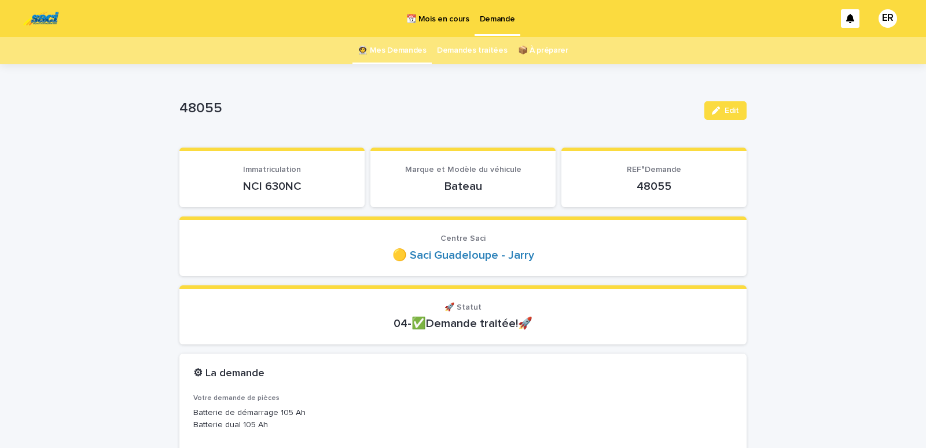
click at [400, 52] on link "👩‍🚀 Mes Demandes" at bounding box center [392, 50] width 69 height 27
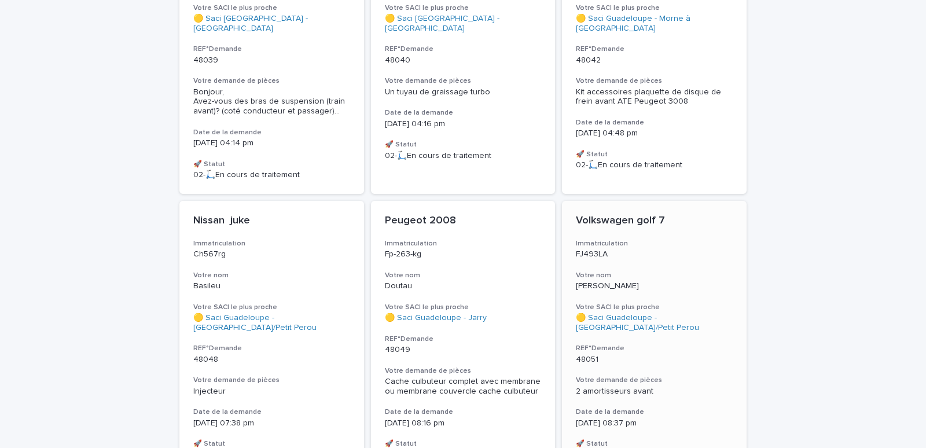
scroll to position [295, 0]
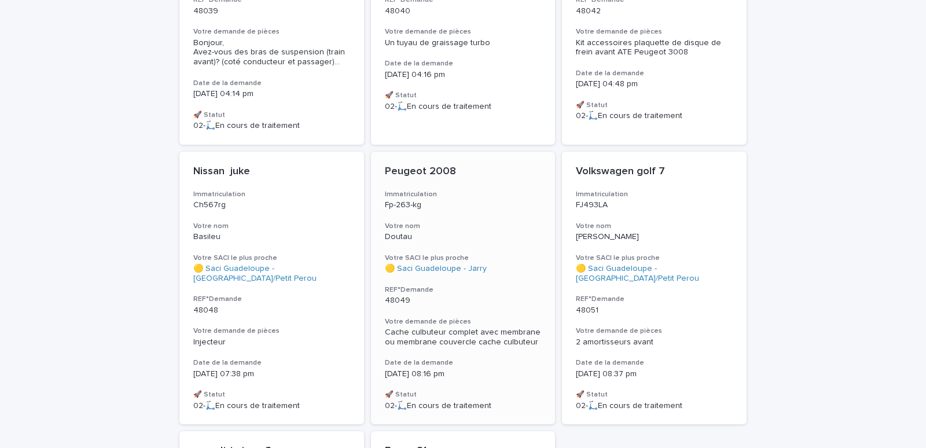
click at [487, 210] on div "Peugeot 2008 Immatriculation Fp-263-kg Votre nom Doutau Votre SACI le plus proc…" at bounding box center [463, 288] width 185 height 273
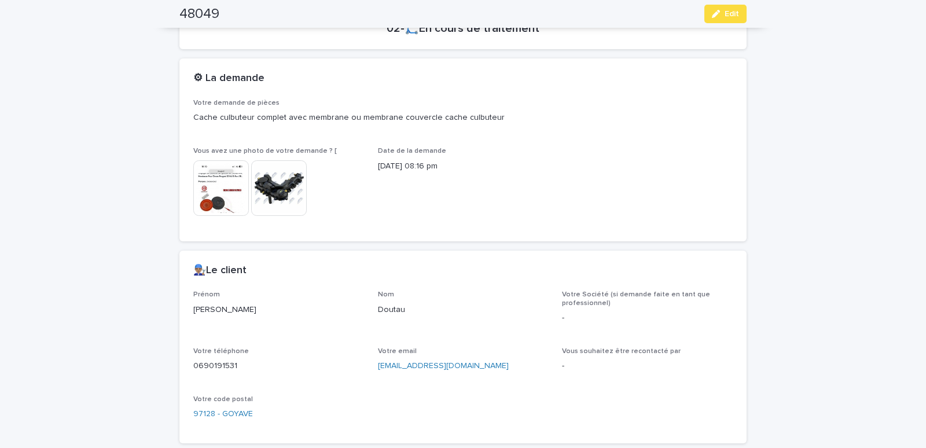
scroll to position [492, 0]
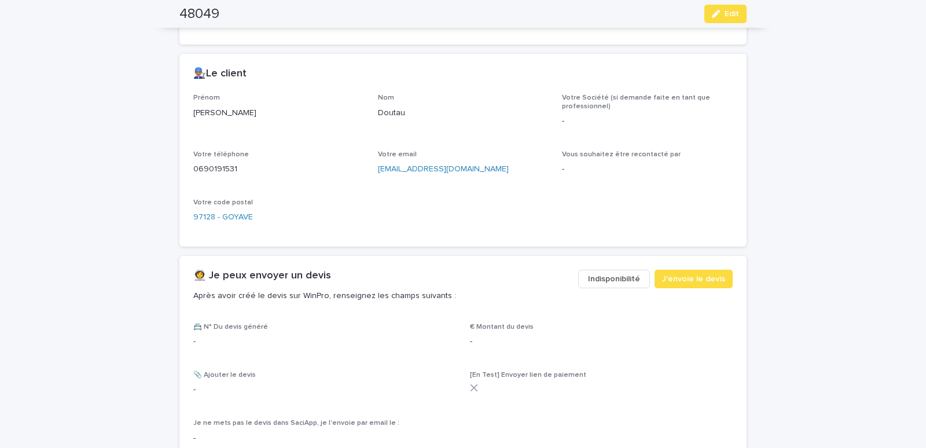
click at [625, 278] on span "Indisponibilité" at bounding box center [614, 279] width 52 height 12
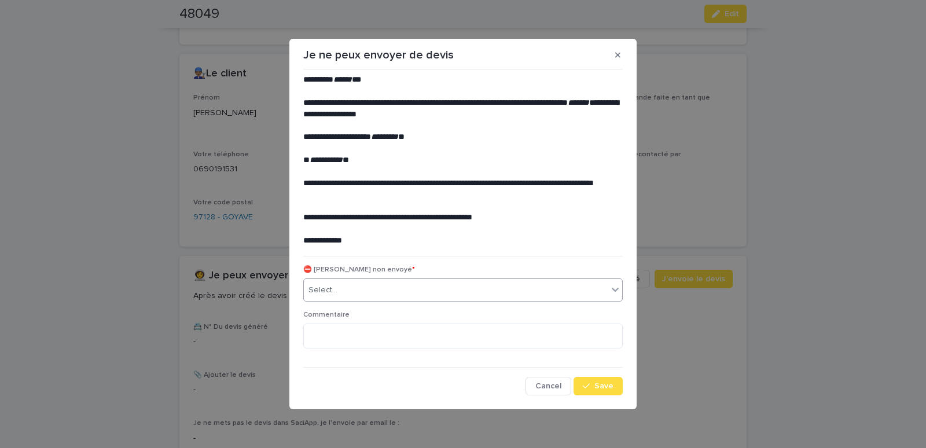
click at [407, 301] on div "⛔ Devis non envoyé * Select..." at bounding box center [463, 288] width 320 height 45
click at [403, 285] on div "Select..." at bounding box center [456, 290] width 304 height 19
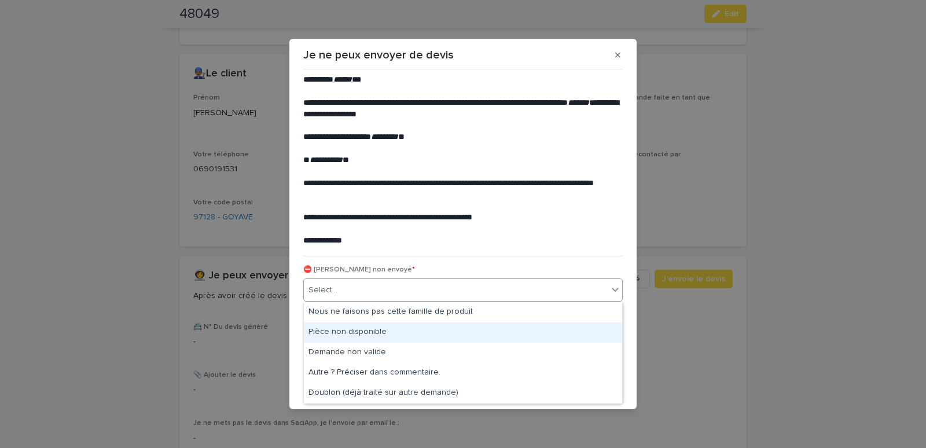
click at [357, 324] on div "Pièce non disponible" at bounding box center [463, 332] width 318 height 20
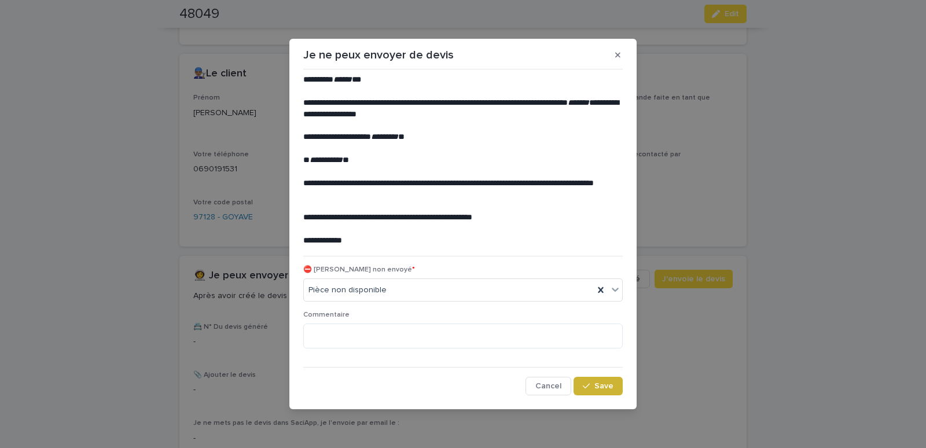
click at [614, 388] on button "Save" at bounding box center [598, 386] width 49 height 19
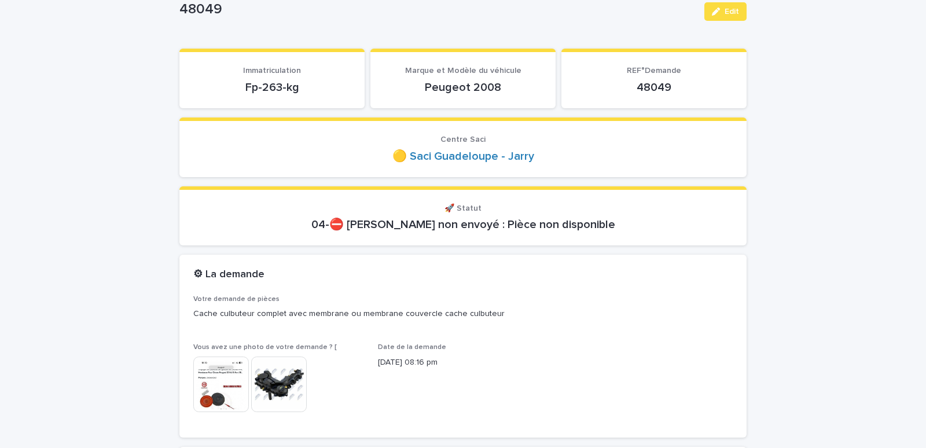
scroll to position [0, 0]
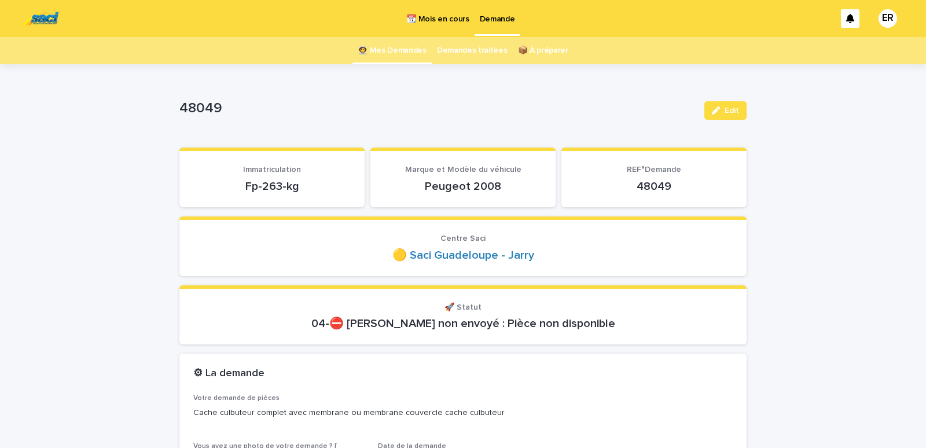
click at [398, 54] on link "👩‍🚀 Mes Demandes" at bounding box center [392, 50] width 69 height 27
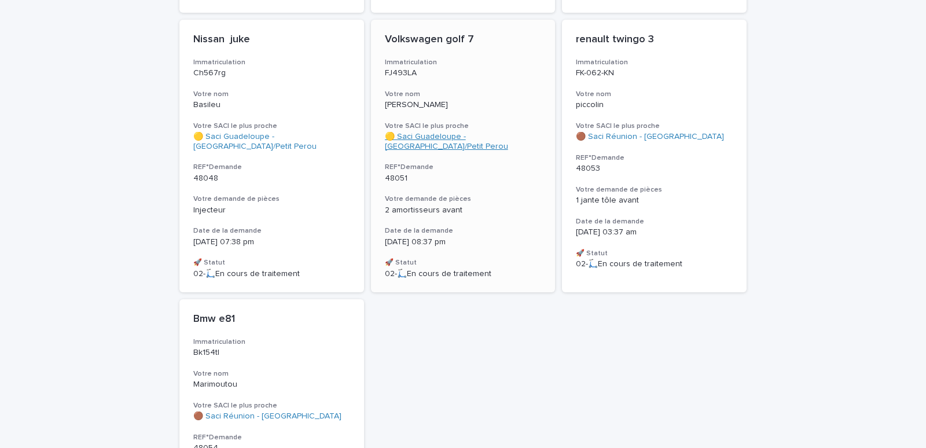
scroll to position [394, 0]
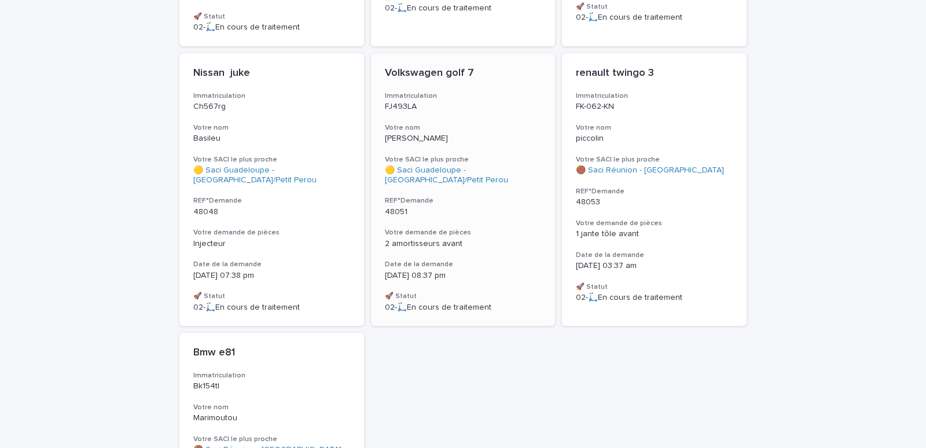
click at [485, 102] on p "FJ493LA" at bounding box center [463, 107] width 157 height 10
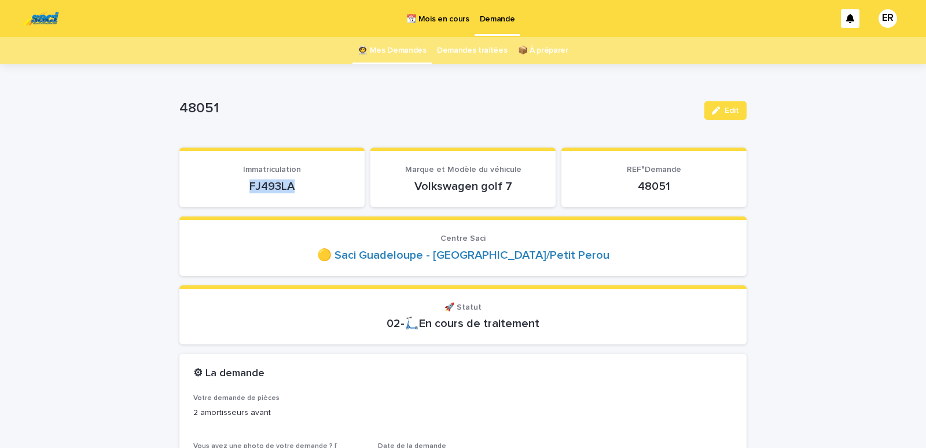
drag, startPoint x: 225, startPoint y: 185, endPoint x: 303, endPoint y: 186, distance: 77.6
click at [303, 186] on p "FJ493LA" at bounding box center [271, 186] width 157 height 14
copy p "FJ493LA"
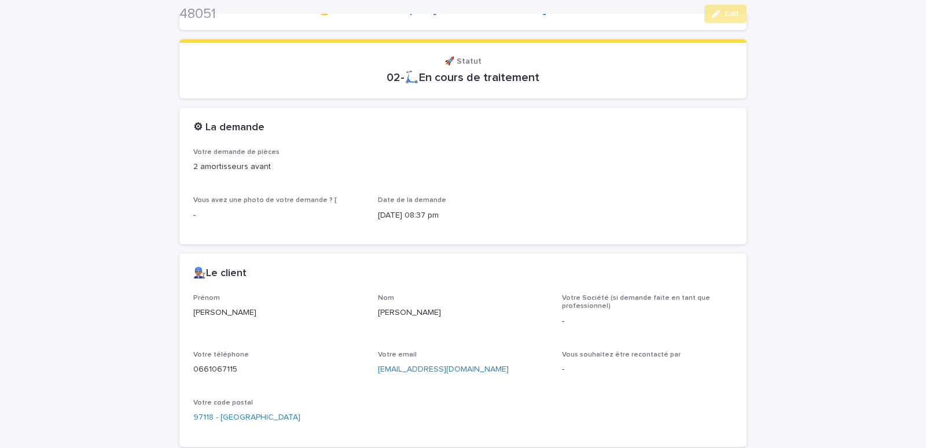
scroll to position [492, 0]
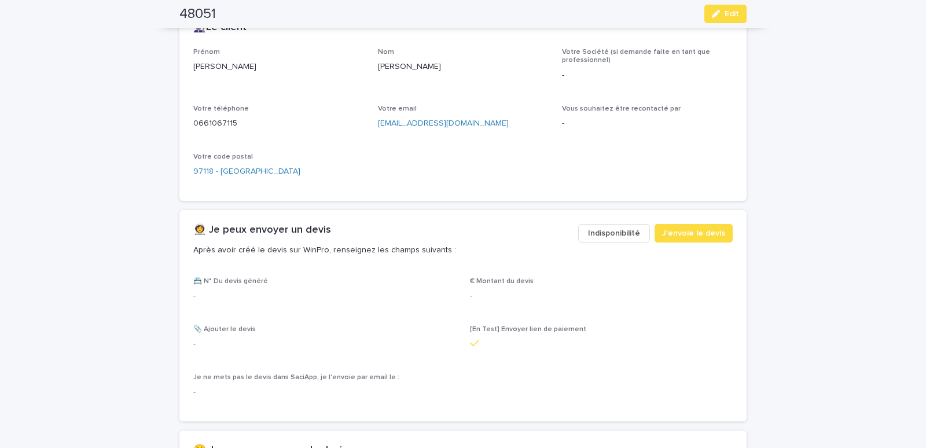
click at [618, 229] on span "Indisponibilité" at bounding box center [614, 233] width 52 height 12
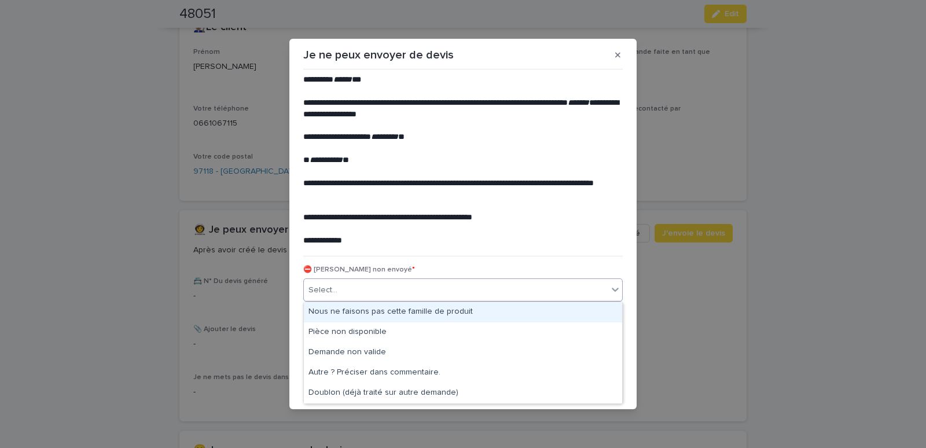
click at [358, 290] on div "Select..." at bounding box center [456, 290] width 304 height 19
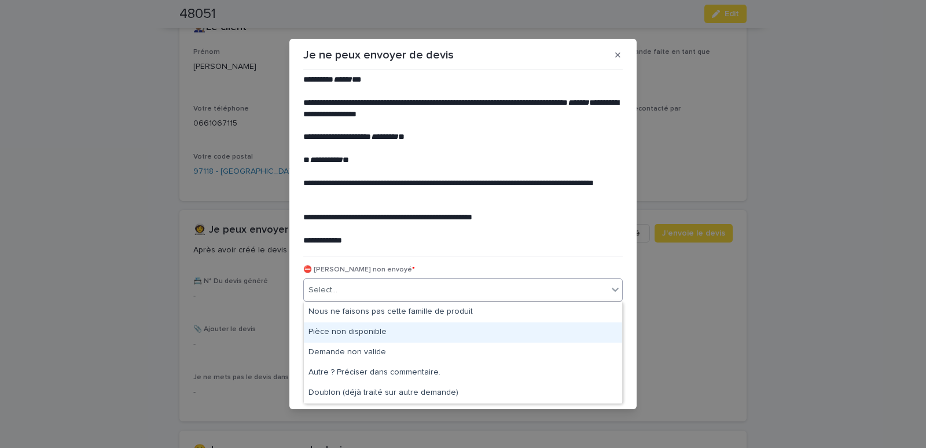
click at [337, 331] on div "Pièce non disponible" at bounding box center [463, 332] width 318 height 20
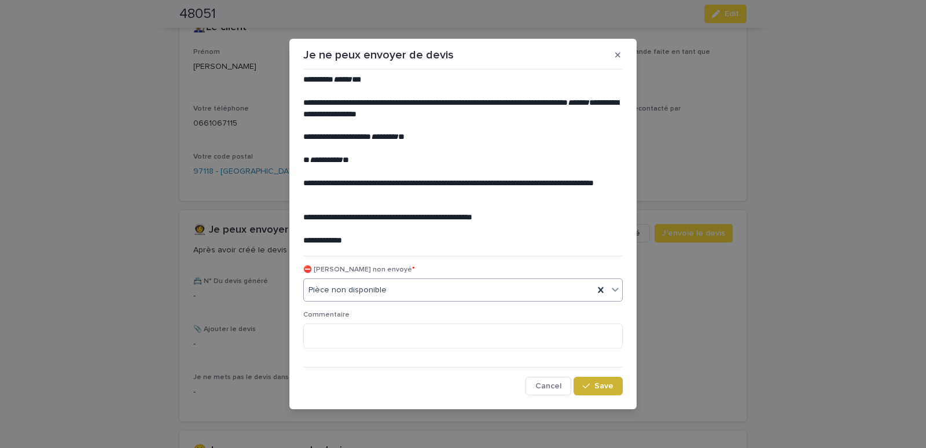
click at [600, 379] on button "Save" at bounding box center [598, 386] width 49 height 19
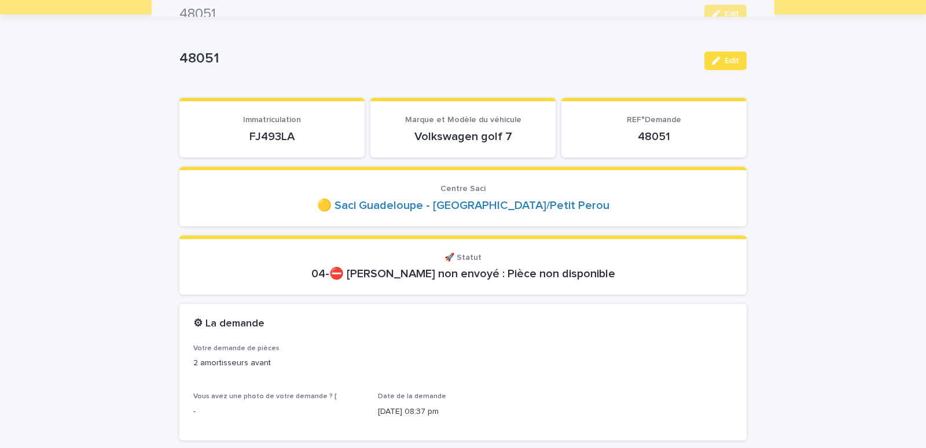
scroll to position [0, 0]
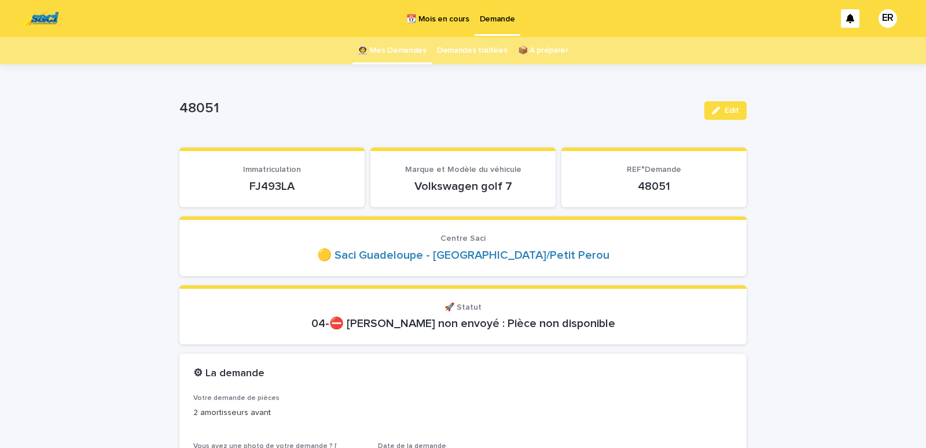
click at [385, 48] on link "👩‍🚀 Mes Demandes" at bounding box center [392, 50] width 69 height 27
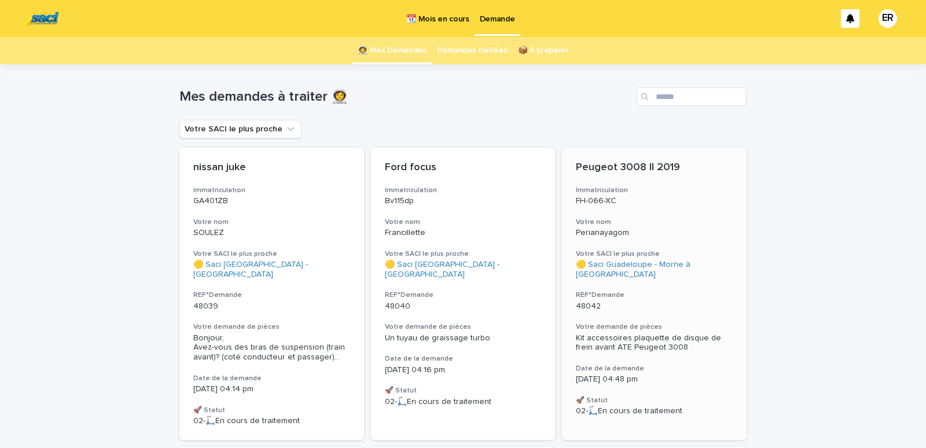
scroll to position [246, 0]
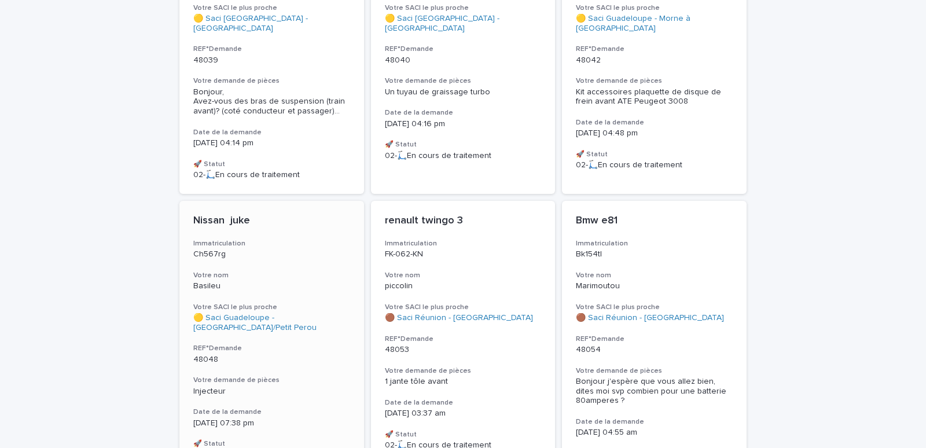
click at [275, 249] on p "Ch567rg" at bounding box center [271, 254] width 157 height 10
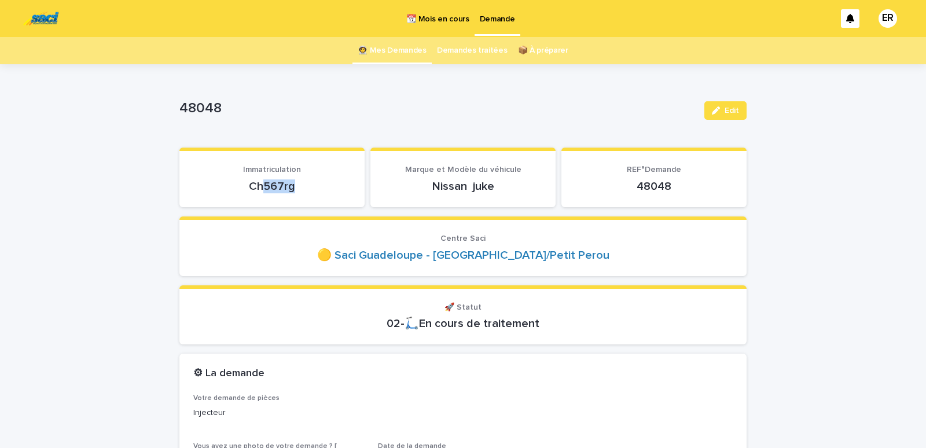
drag, startPoint x: 259, startPoint y: 191, endPoint x: 315, endPoint y: 193, distance: 56.2
click at [315, 193] on p "Ch567rg" at bounding box center [271, 186] width 157 height 14
drag, startPoint x: 236, startPoint y: 184, endPoint x: 298, endPoint y: 186, distance: 62.6
click at [298, 186] on p "Ch567rg" at bounding box center [271, 186] width 157 height 14
copy p "Ch567rg"
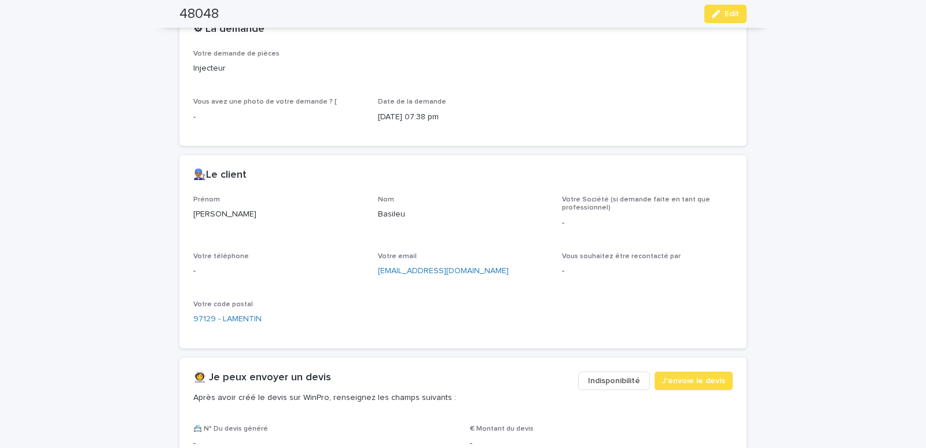
scroll to position [443, 0]
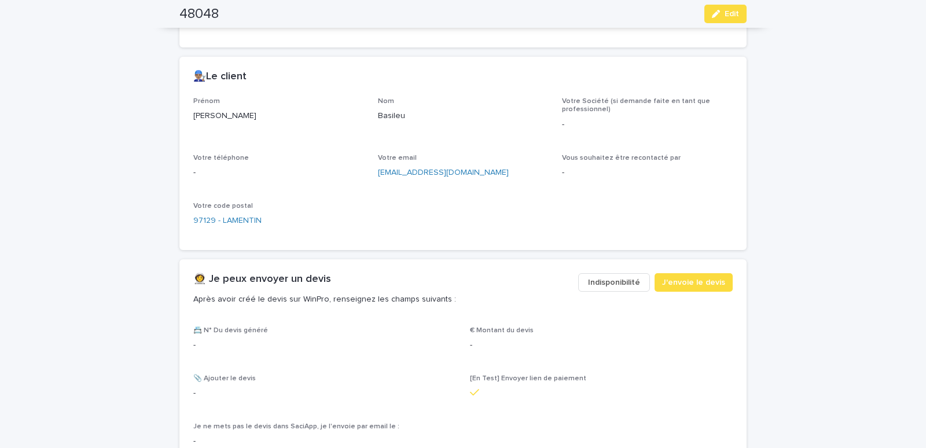
click at [598, 278] on span "Indisponibilité" at bounding box center [614, 283] width 52 height 12
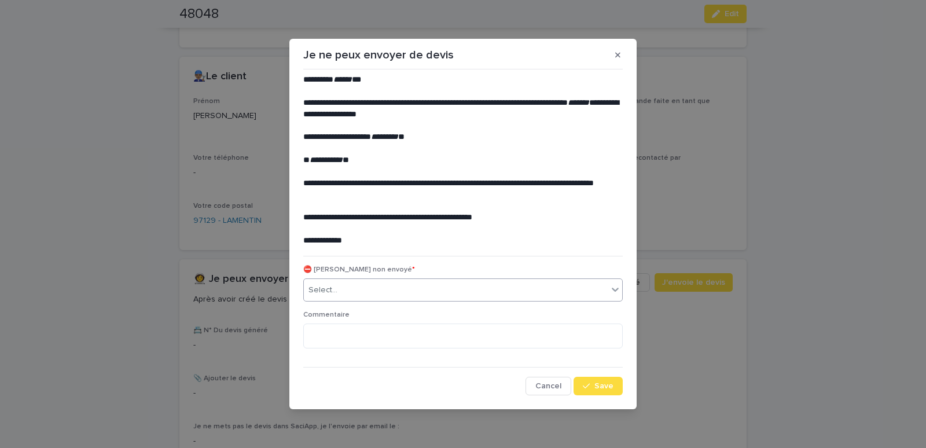
click at [357, 282] on div "Select..." at bounding box center [456, 290] width 304 height 19
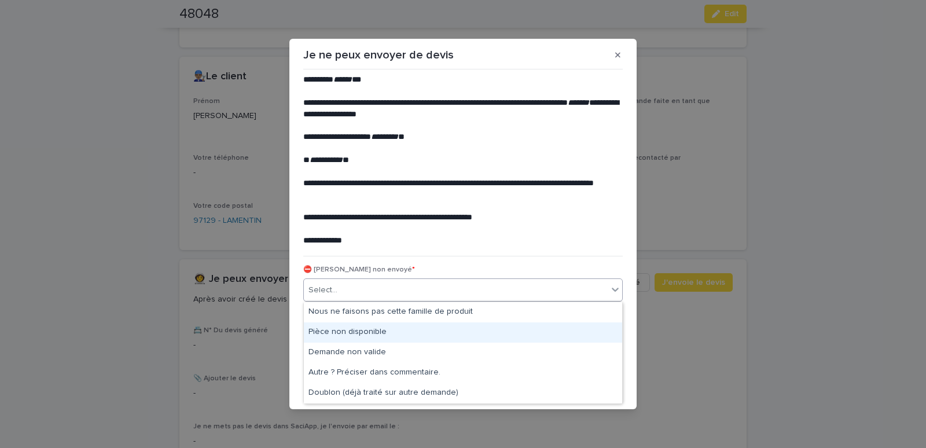
click at [344, 331] on div "Pièce non disponible" at bounding box center [463, 332] width 318 height 20
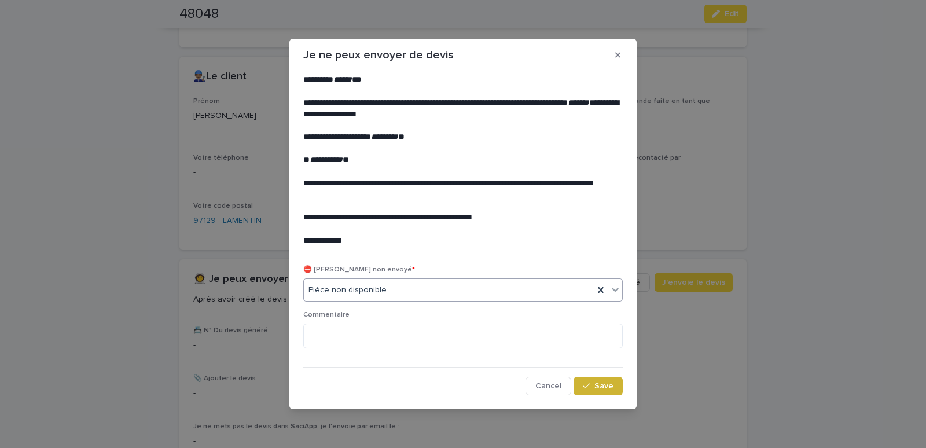
click at [607, 388] on span "Save" at bounding box center [603, 386] width 19 height 8
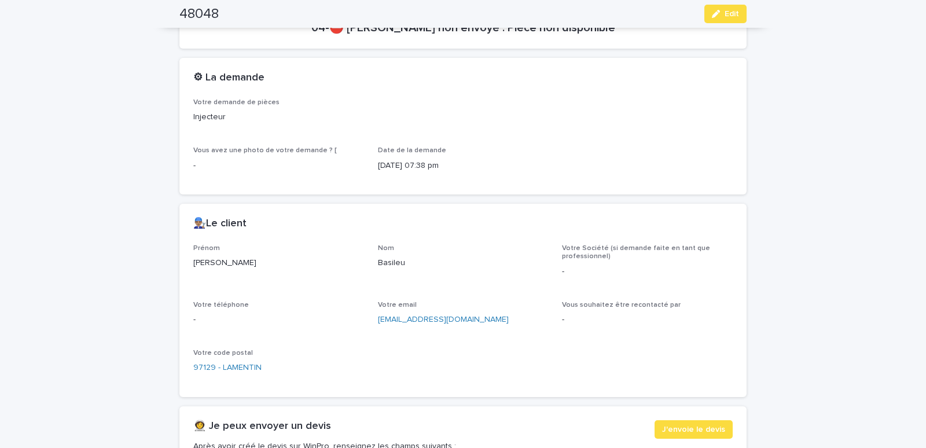
scroll to position [0, 0]
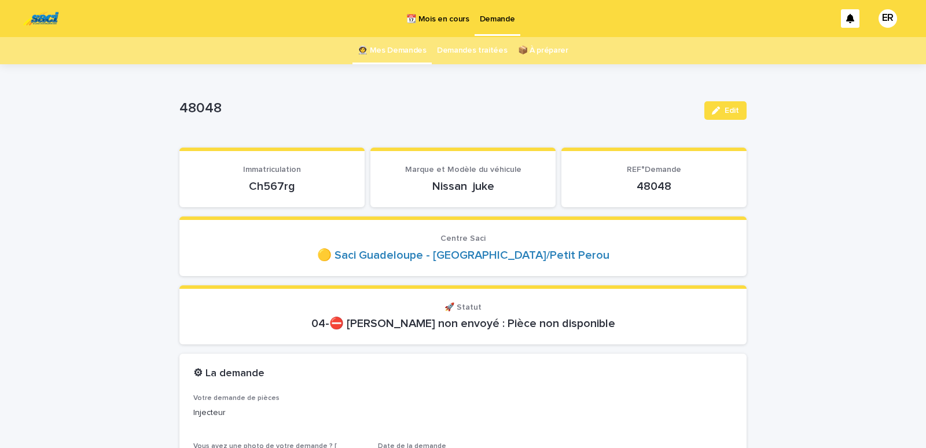
click at [395, 44] on link "👩‍🚀 Mes Demandes" at bounding box center [392, 50] width 69 height 27
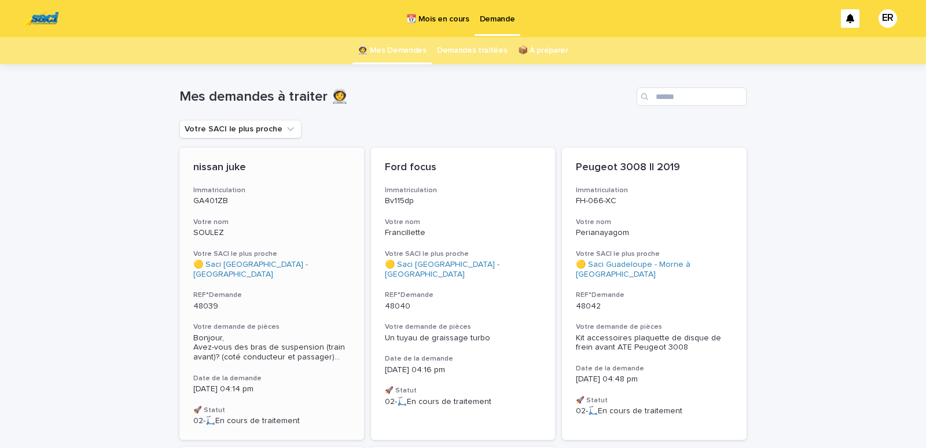
click at [299, 201] on p "GA401ZB" at bounding box center [271, 201] width 157 height 10
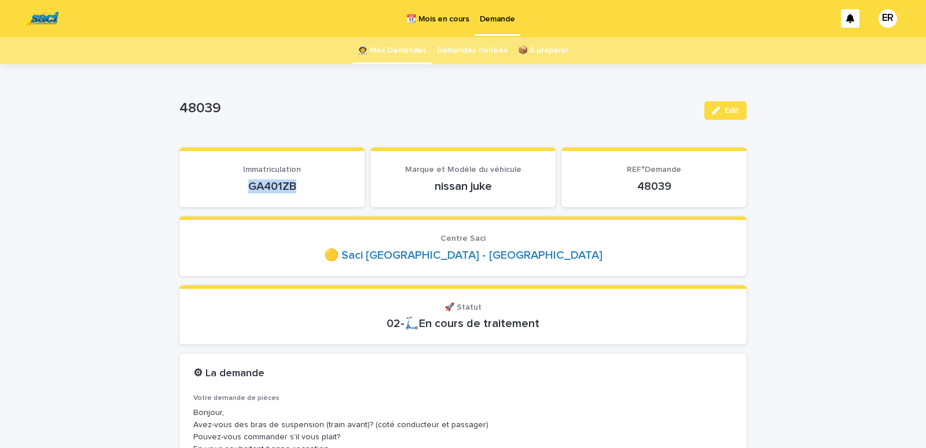
drag, startPoint x: 236, startPoint y: 190, endPoint x: 310, endPoint y: 186, distance: 73.6
click at [310, 186] on p "GA401ZB" at bounding box center [271, 186] width 157 height 14
copy p "GA401ZB"
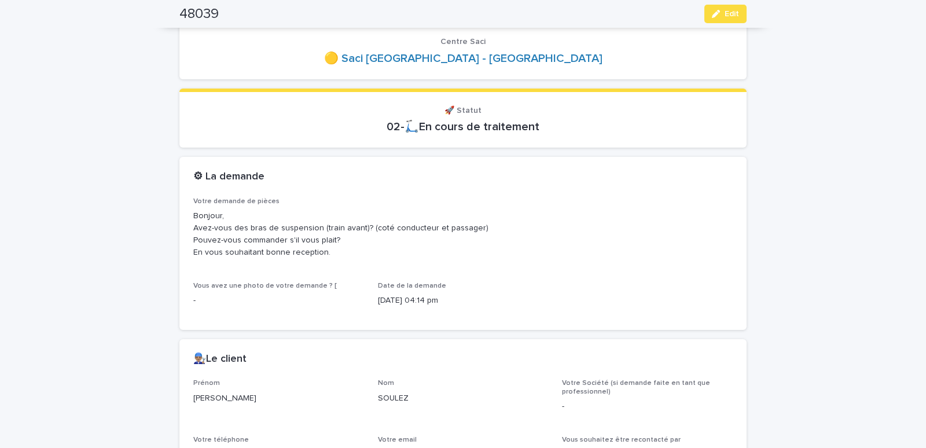
scroll to position [394, 0]
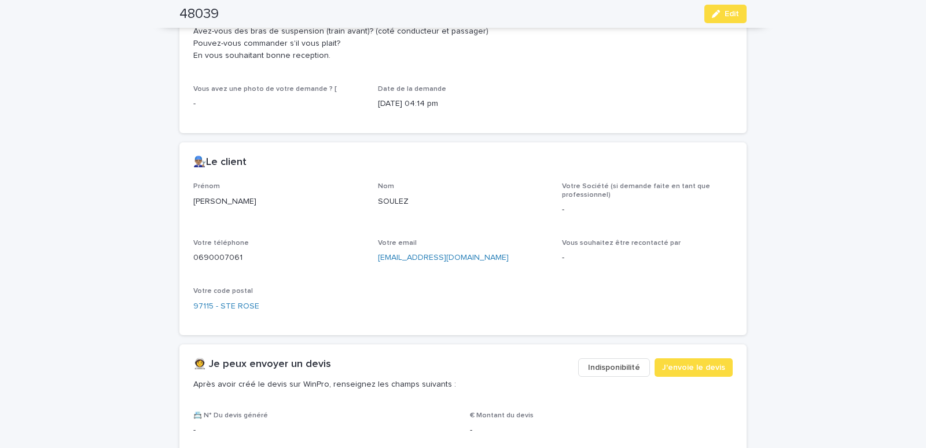
click at [604, 367] on span "Indisponibilité" at bounding box center [614, 368] width 52 height 12
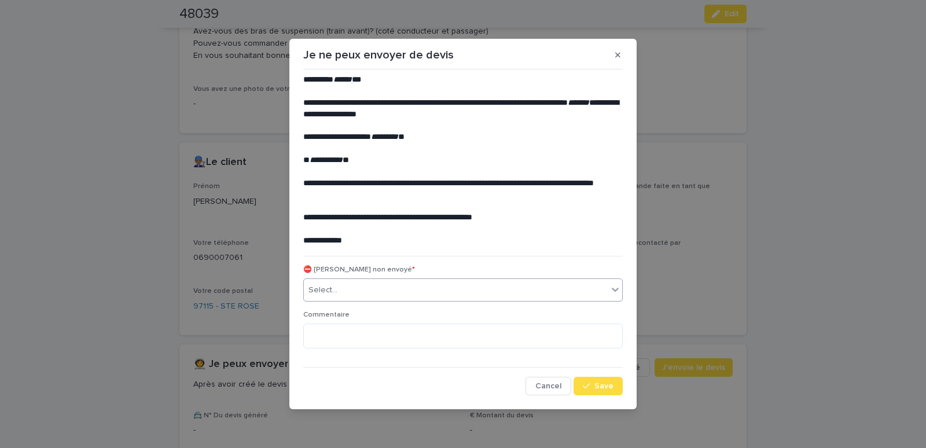
click at [391, 281] on div "Select..." at bounding box center [456, 290] width 304 height 19
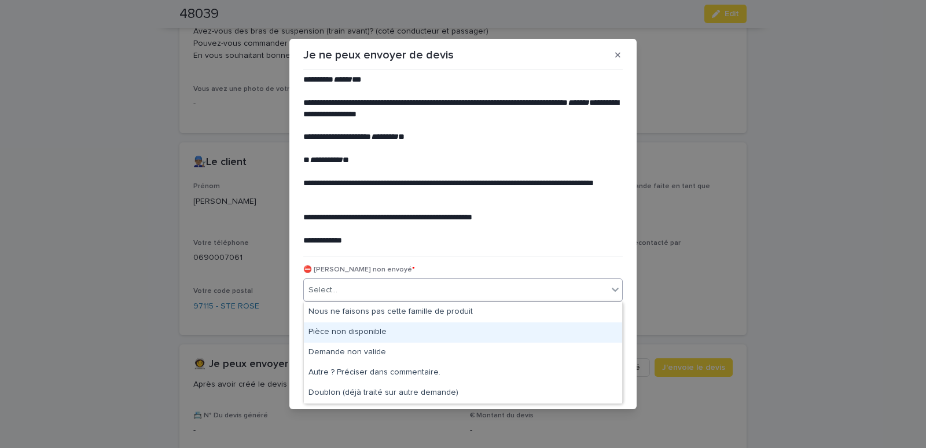
click at [355, 329] on div "Pièce non disponible" at bounding box center [463, 332] width 318 height 20
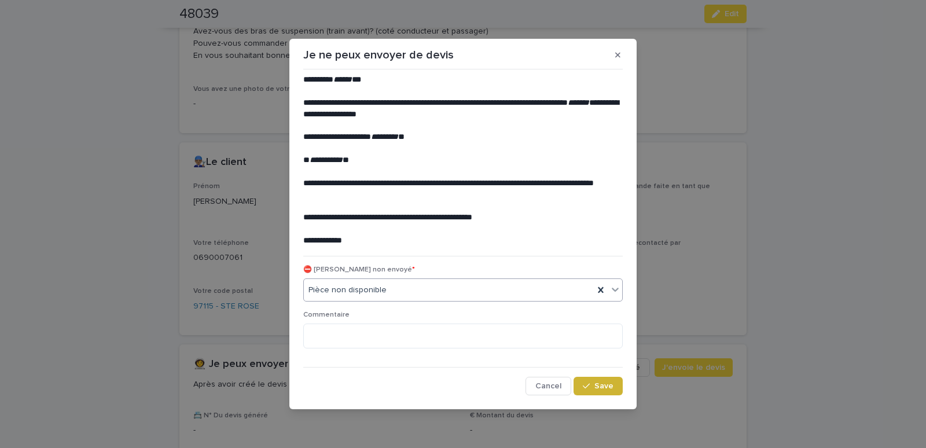
click at [610, 390] on span "Save" at bounding box center [603, 386] width 19 height 8
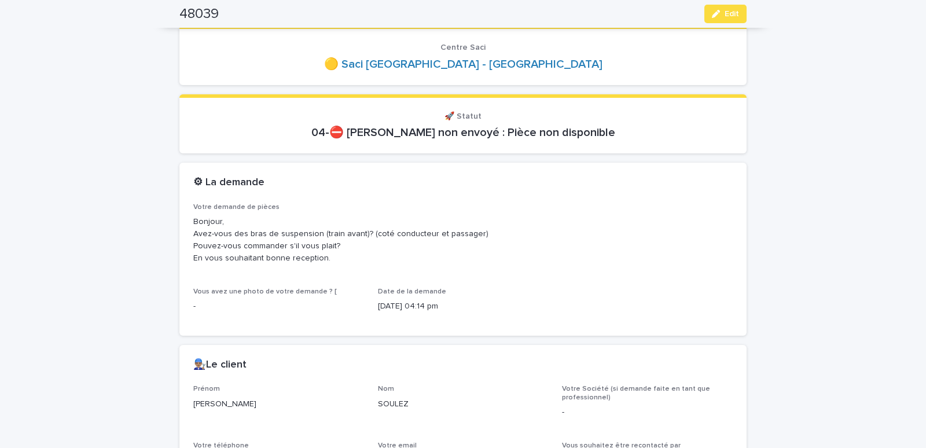
scroll to position [0, 0]
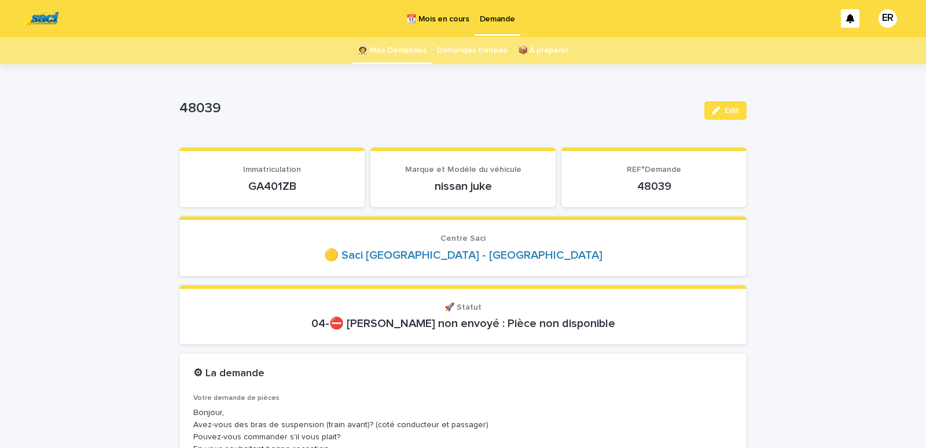
click at [402, 48] on link "👩‍🚀 Mes Demandes" at bounding box center [392, 50] width 69 height 27
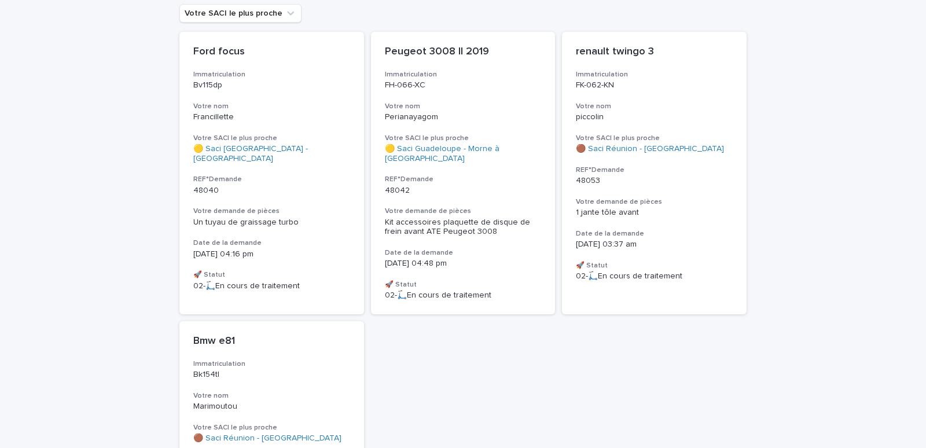
scroll to position [49, 0]
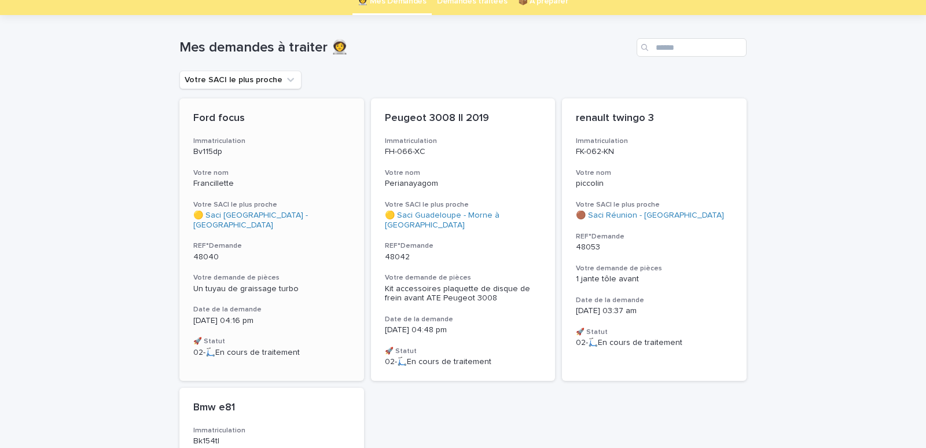
click at [281, 179] on p "Francillette" at bounding box center [271, 184] width 157 height 10
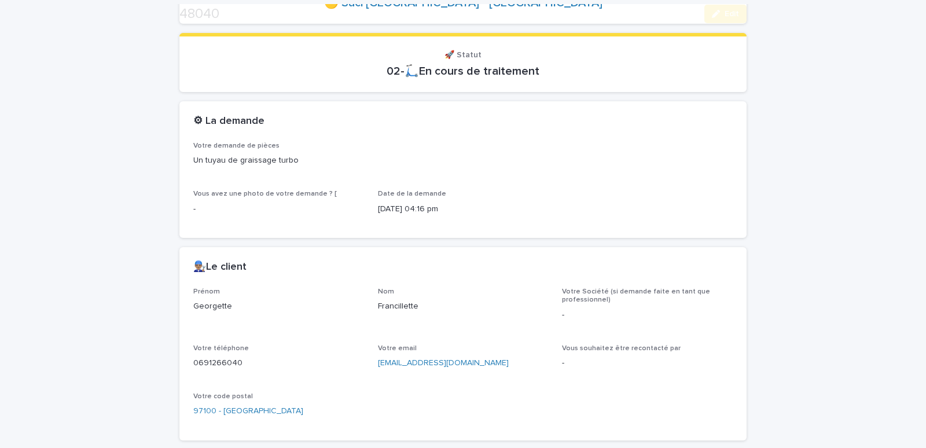
scroll to position [456, 0]
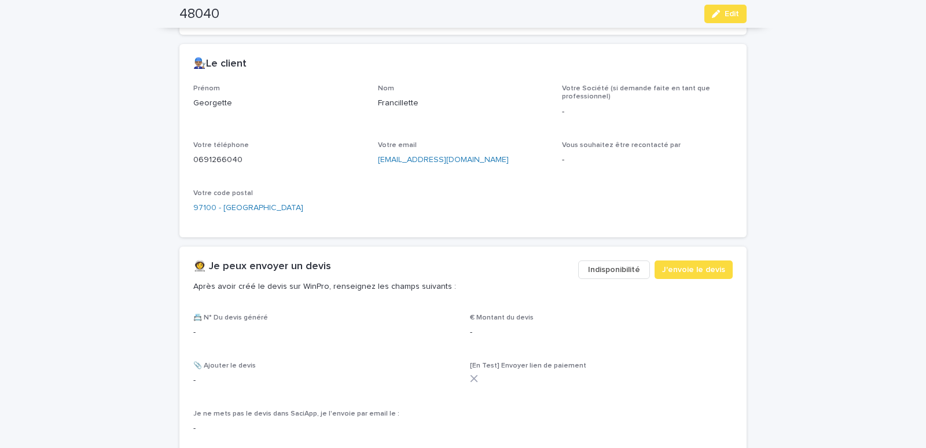
click at [611, 269] on span "Indisponibilité" at bounding box center [614, 270] width 52 height 12
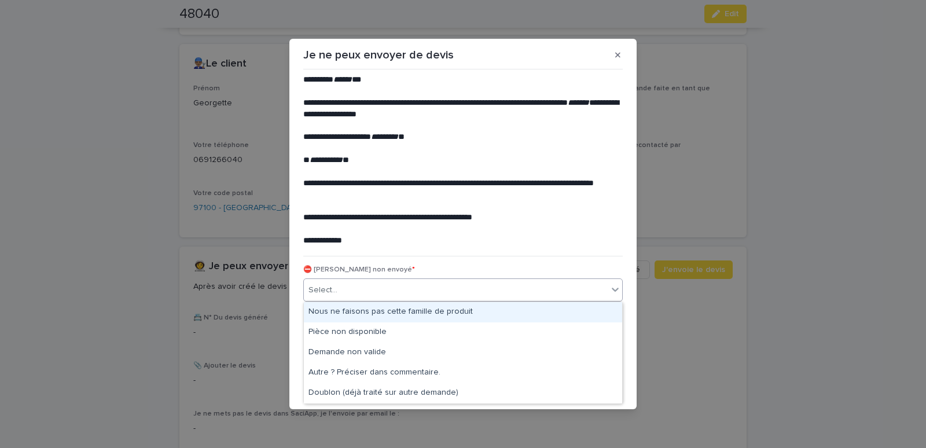
click at [395, 289] on div "Select..." at bounding box center [456, 290] width 304 height 19
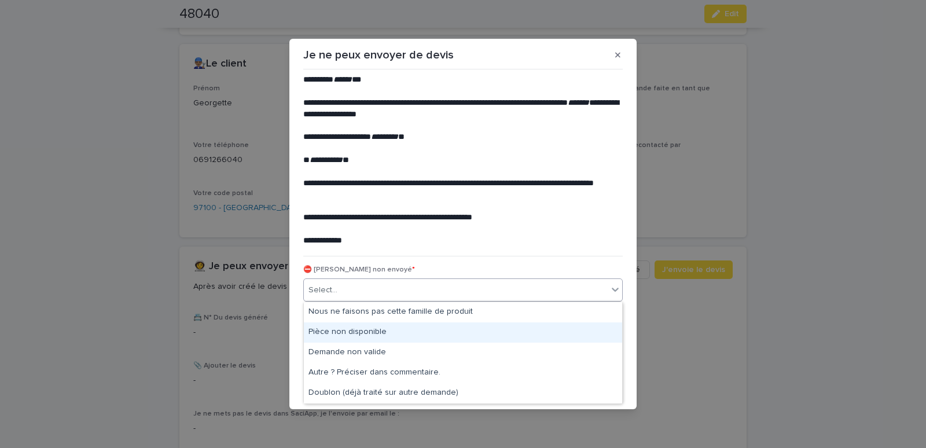
click at [340, 328] on div "Pièce non disponible" at bounding box center [463, 332] width 318 height 20
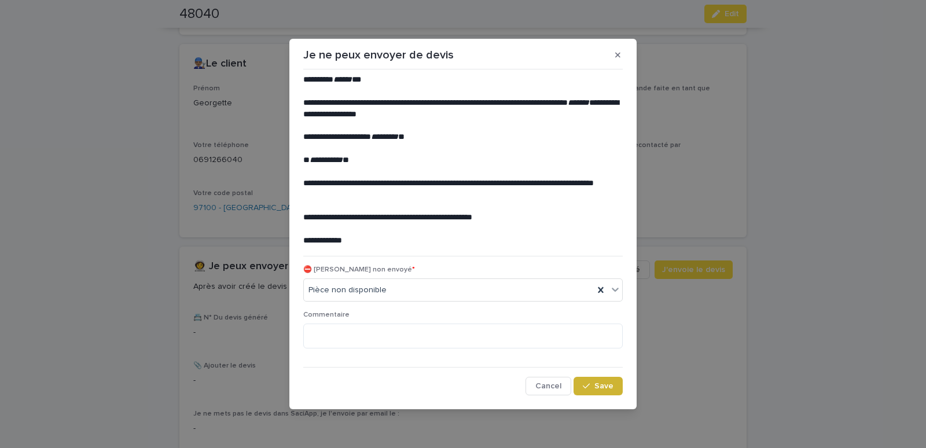
click at [595, 384] on button "Save" at bounding box center [598, 386] width 49 height 19
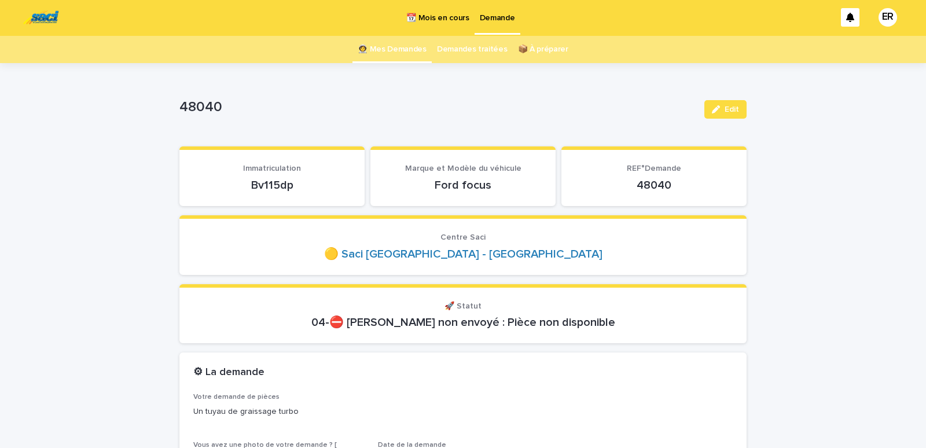
scroll to position [0, 0]
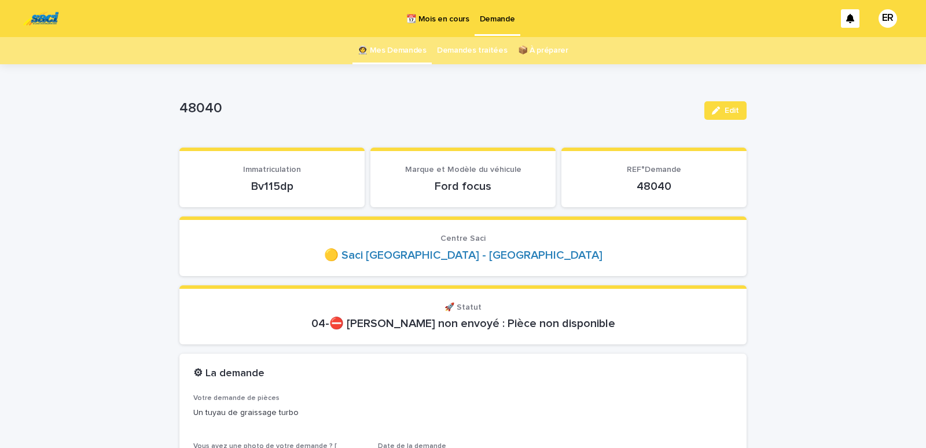
click at [381, 54] on link "👩‍🚀 Mes Demandes" at bounding box center [392, 50] width 69 height 27
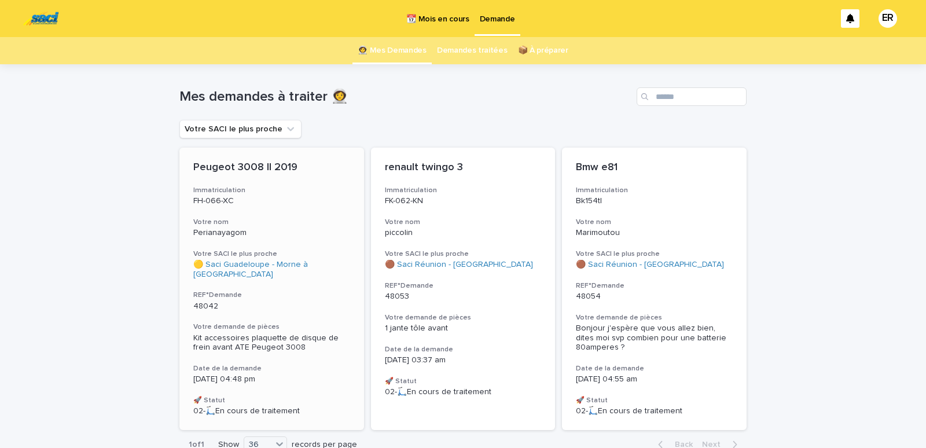
click at [312, 214] on div "Peugeot 3008 II 2019 Immatriculation FH-066-XC Votre nom Perianayagom Votre SAC…" at bounding box center [271, 289] width 185 height 282
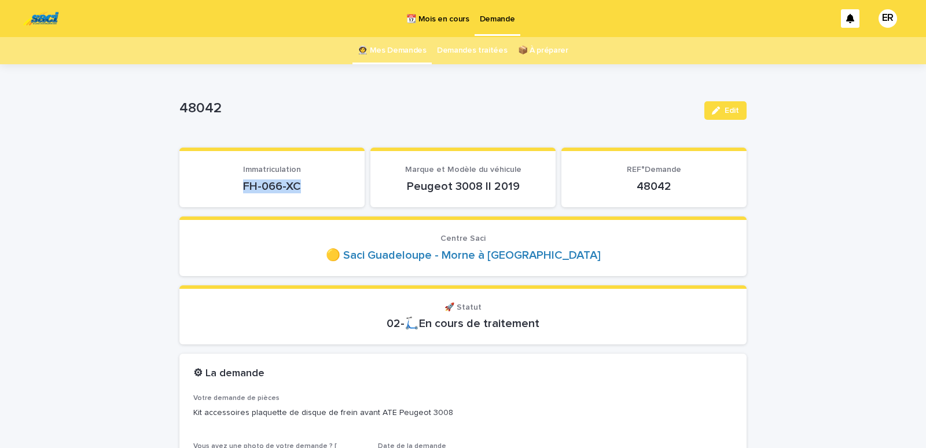
drag, startPoint x: 227, startPoint y: 193, endPoint x: 309, endPoint y: 189, distance: 81.2
click at [309, 189] on section "Immatriculation FH-066-XC" at bounding box center [271, 178] width 185 height 60
copy p "FH-066-XC"
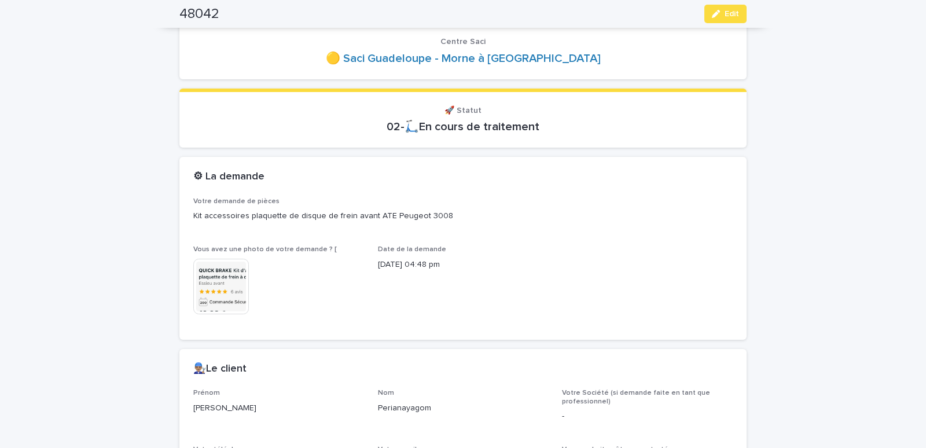
click at [233, 292] on img at bounding box center [221, 287] width 56 height 56
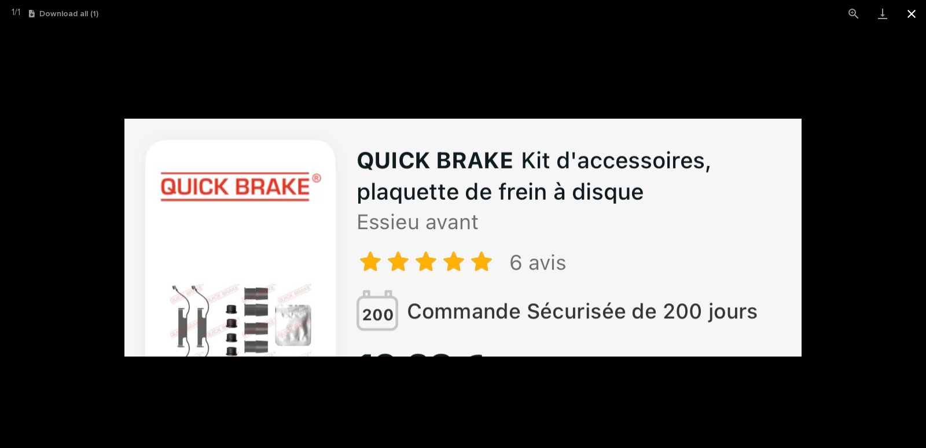
click at [913, 16] on button "Close gallery" at bounding box center [911, 13] width 29 height 27
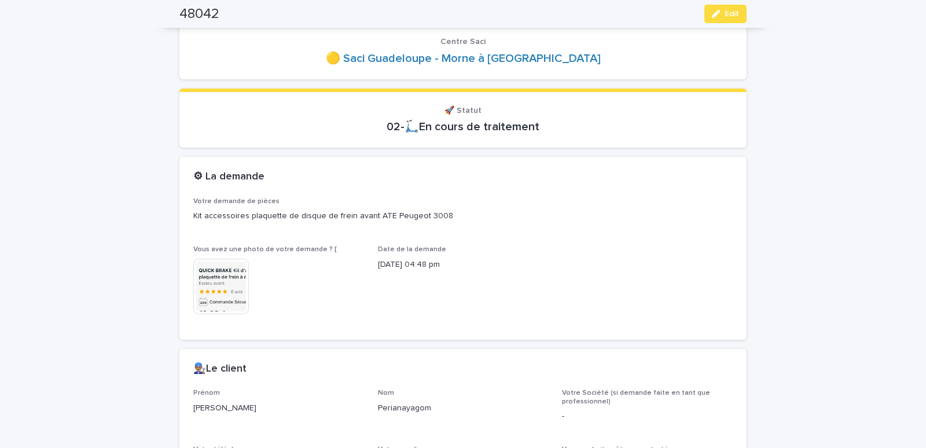
scroll to position [394, 0]
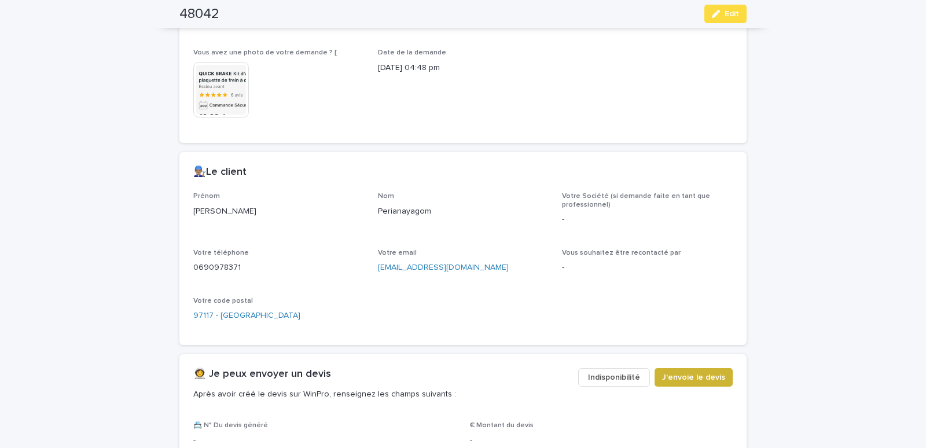
click at [673, 380] on span "J'envoie le devis" at bounding box center [693, 378] width 63 height 12
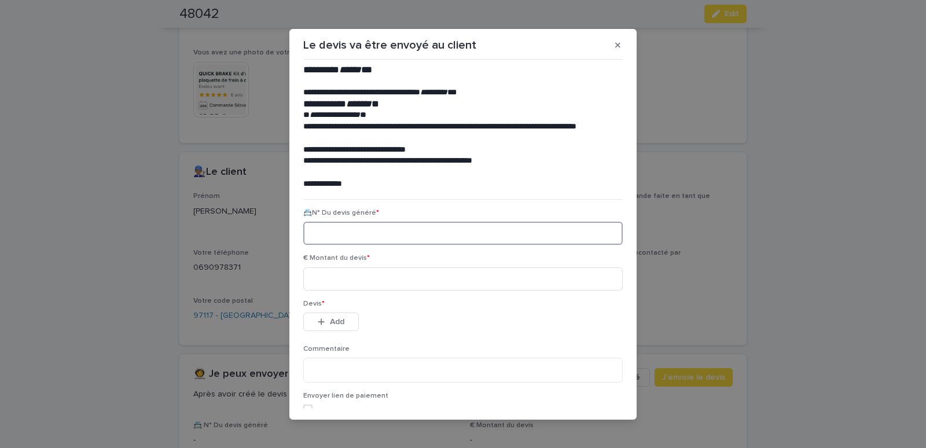
click at [363, 230] on input at bounding box center [463, 233] width 320 height 23
paste input "********"
type input "********"
click at [377, 282] on input at bounding box center [463, 278] width 320 height 23
type input "******"
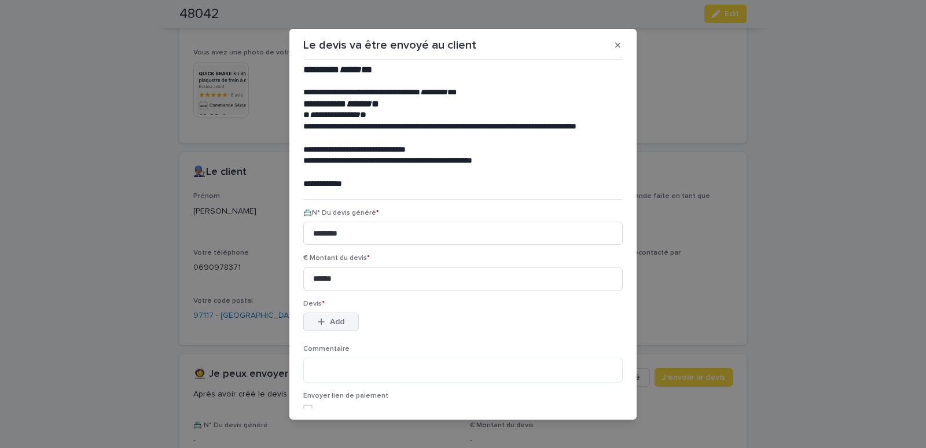
click at [324, 321] on div "button" at bounding box center [324, 322] width 12 height 8
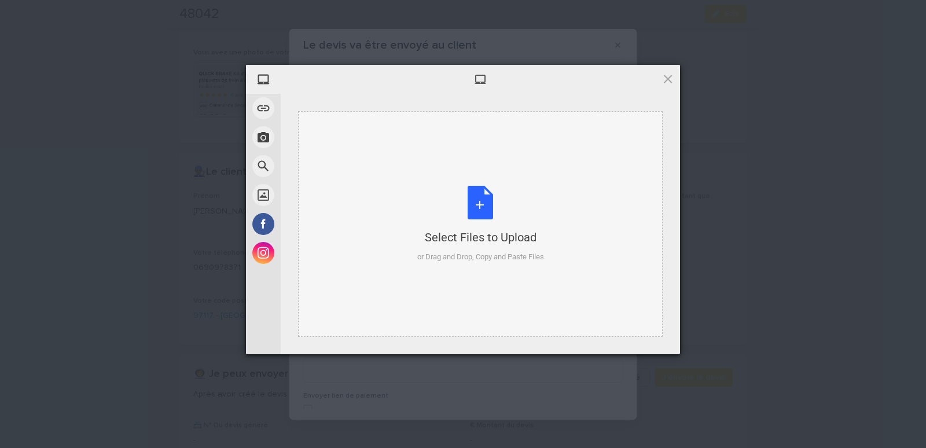
click at [326, 119] on div "Select Files to Upload or Drag and Drop, Copy and Paste Files" at bounding box center [480, 224] width 365 height 226
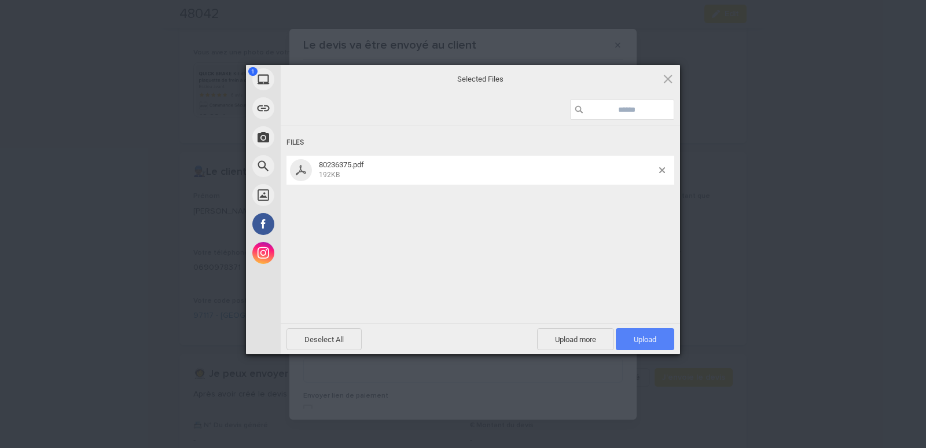
click at [633, 342] on span "Upload 1" at bounding box center [645, 339] width 58 height 22
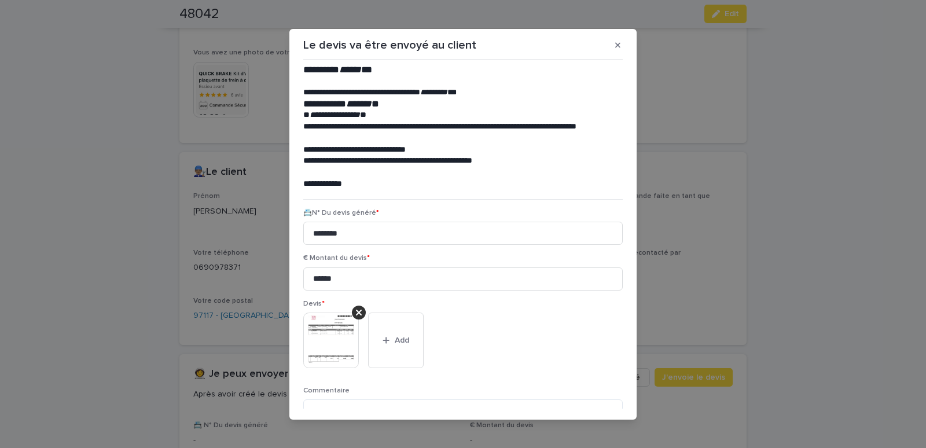
scroll to position [94, 0]
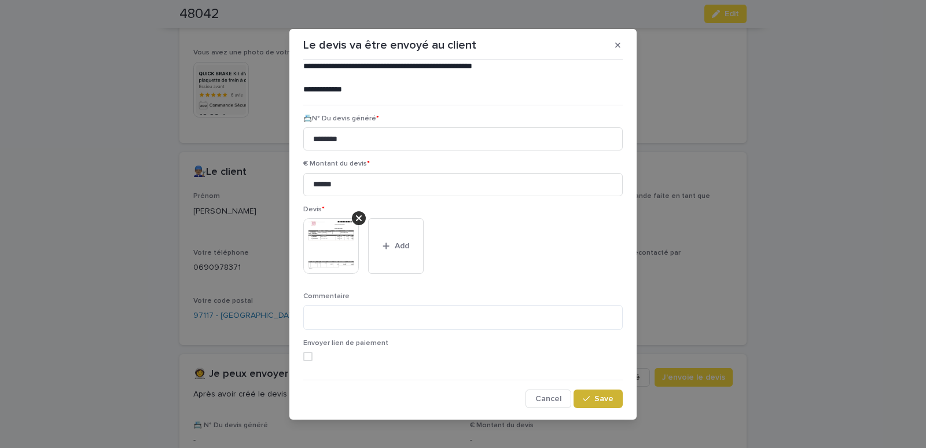
click at [602, 397] on span "Save" at bounding box center [603, 399] width 19 height 8
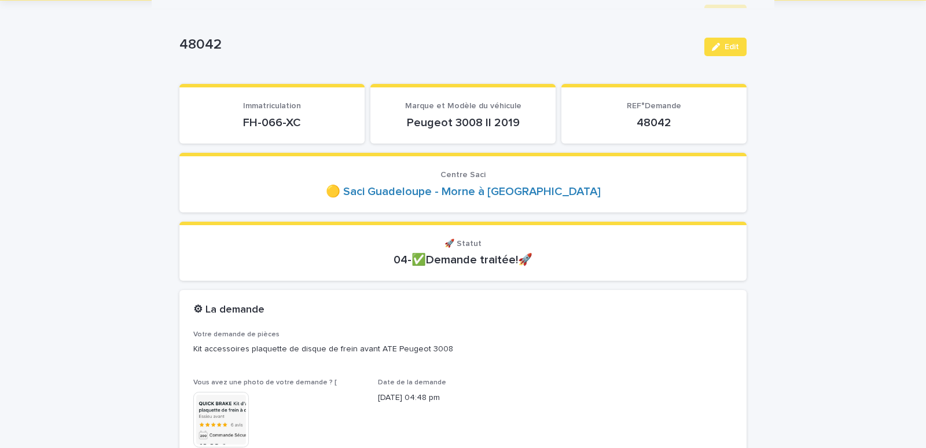
scroll to position [0, 0]
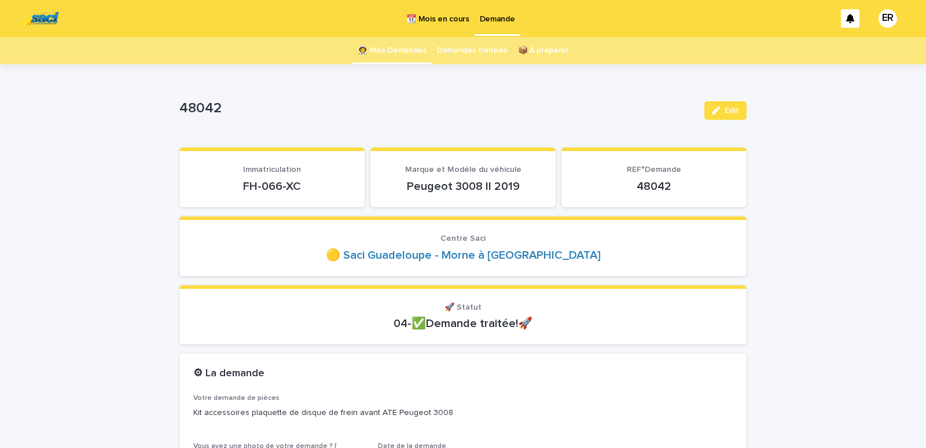
click at [408, 48] on link "👩‍🚀 Mes Demandes" at bounding box center [392, 50] width 69 height 27
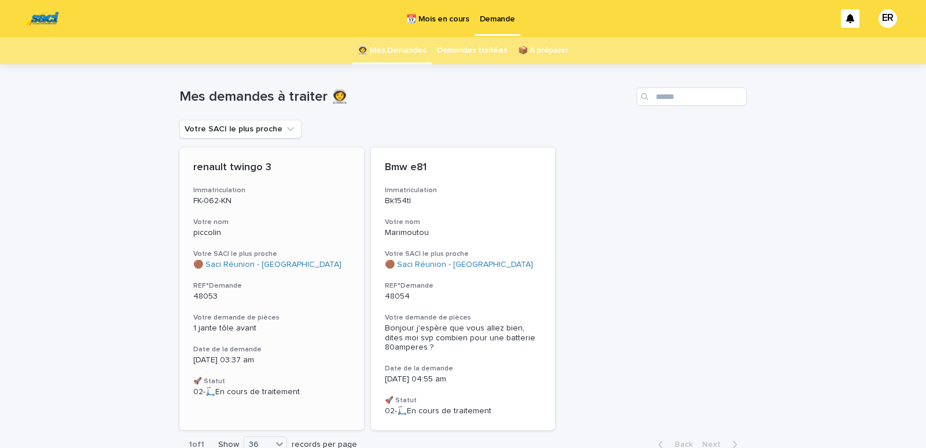
click at [274, 205] on p "FK-062-KN" at bounding box center [271, 201] width 157 height 10
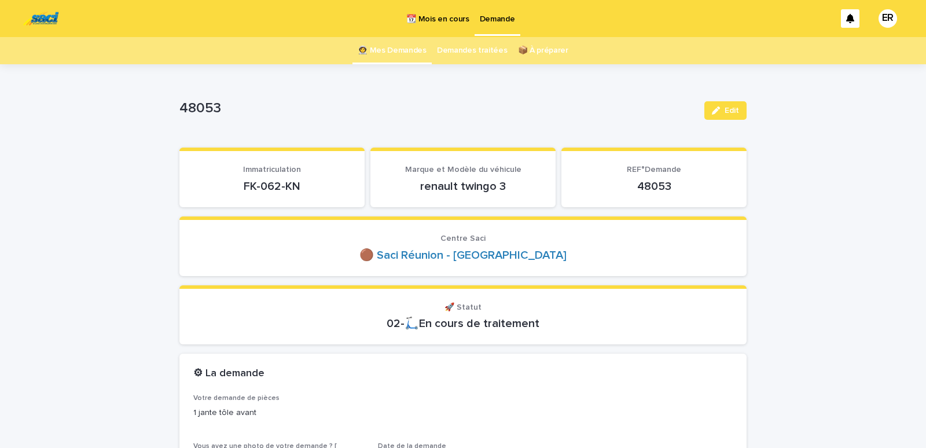
click at [337, 121] on div "48053" at bounding box center [437, 110] width 516 height 21
click at [373, 53] on link "👩‍🚀 Mes Demandes" at bounding box center [392, 50] width 69 height 27
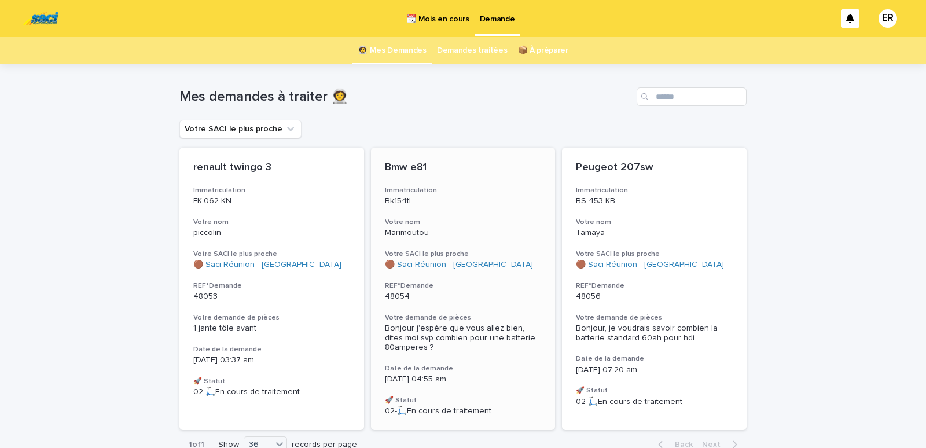
scroll to position [68, 0]
